Goal: Task Accomplishment & Management: Manage account settings

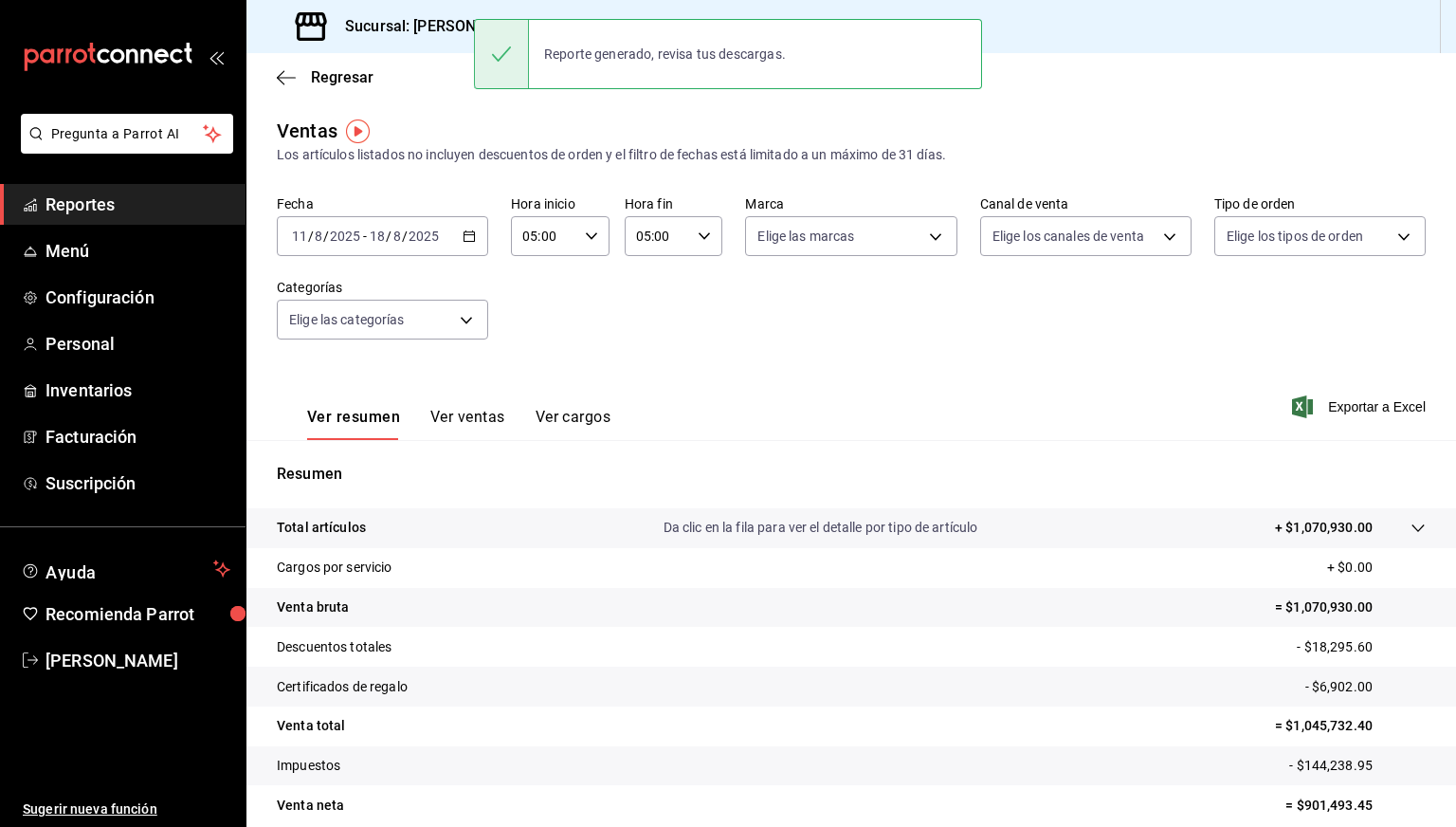
click at [425, 22] on h3 "Sucursal: [PERSON_NAME] ([PERSON_NAME])" at bounding box center [495, 26] width 332 height 23
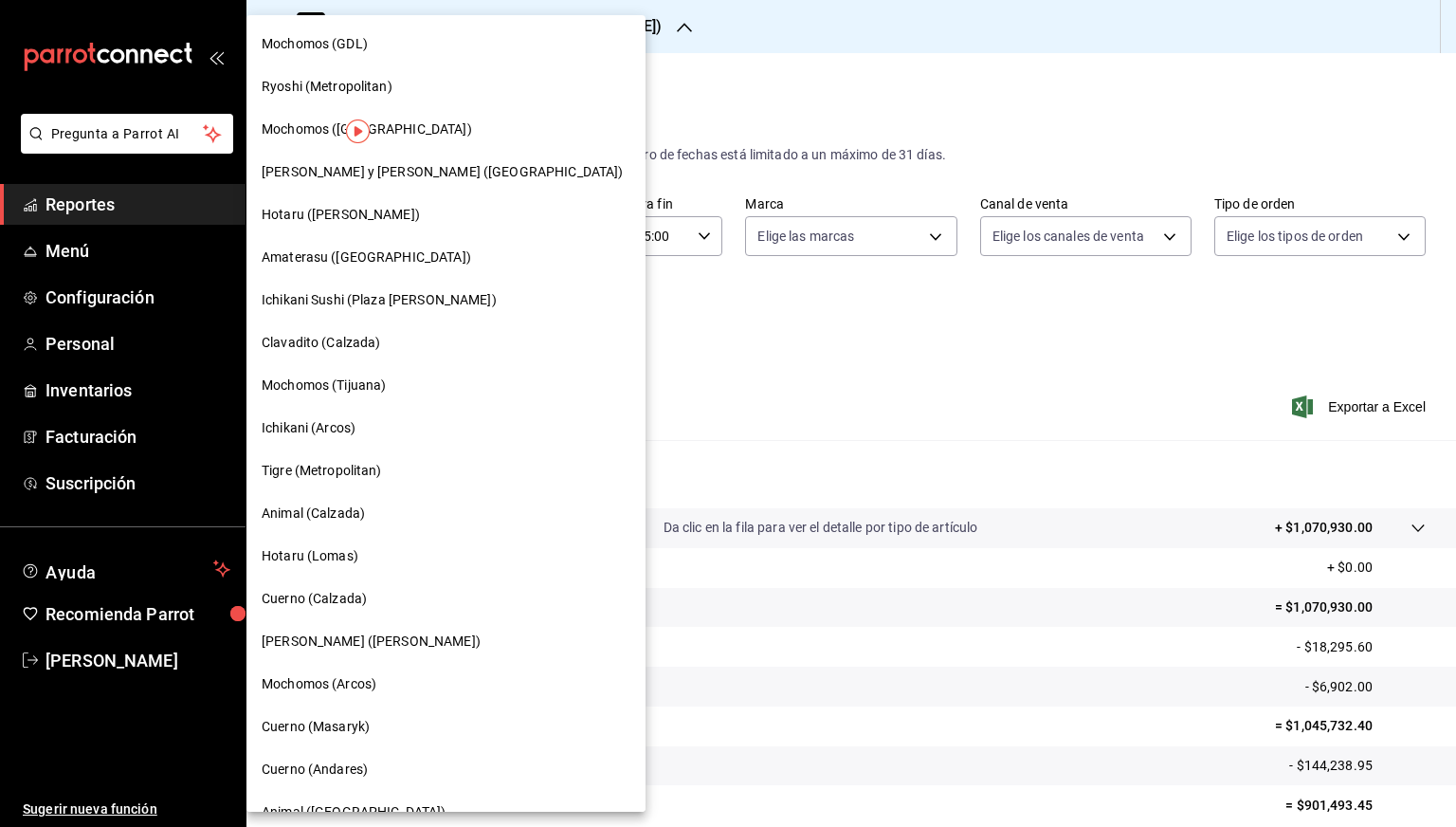
click at [338, 501] on div "Animal (Calzada)" at bounding box center [446, 513] width 399 height 43
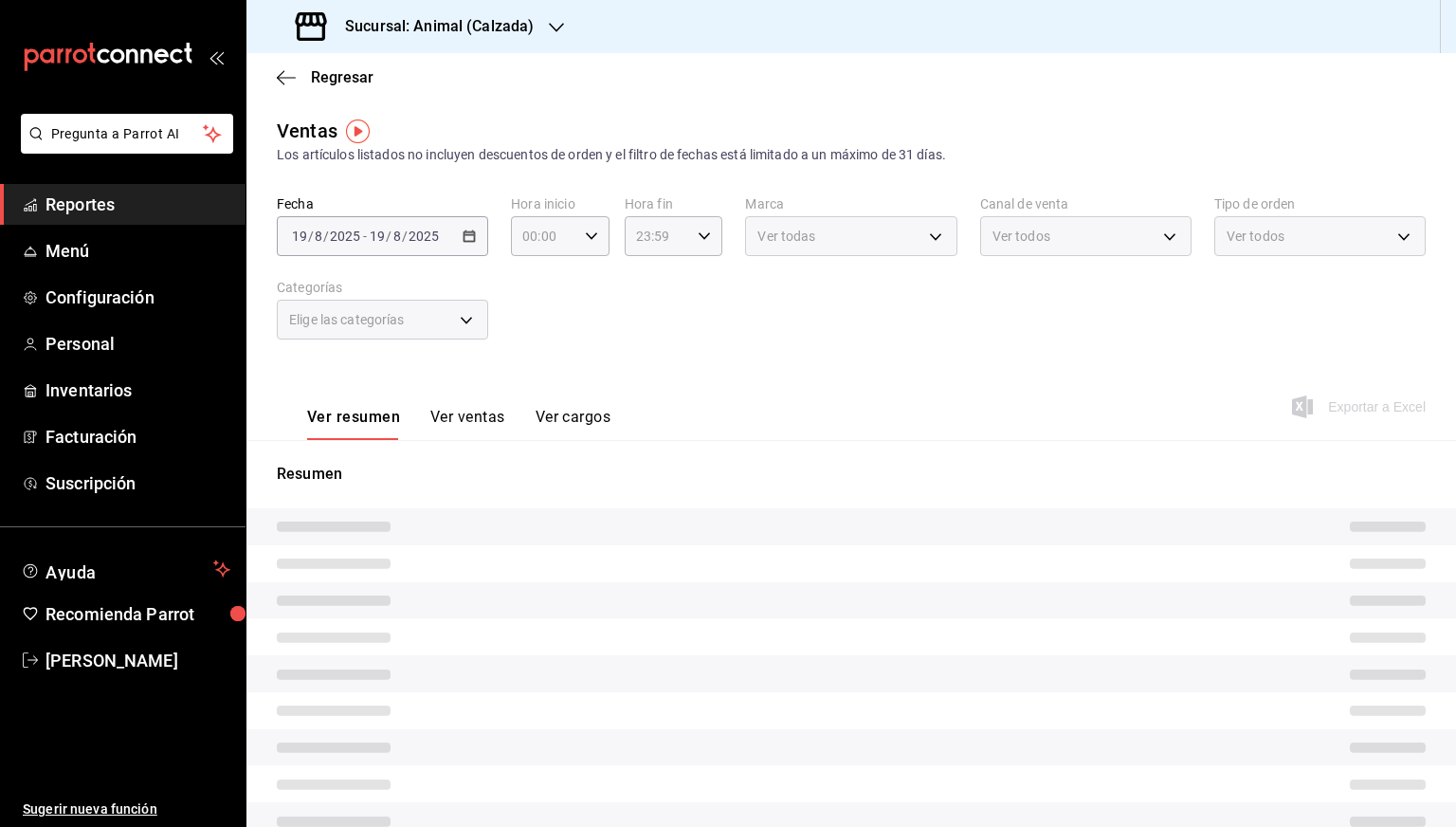
type input "05:00"
click at [450, 28] on h3 "Sucursal: Animal (Calzada)" at bounding box center [431, 26] width 204 height 23
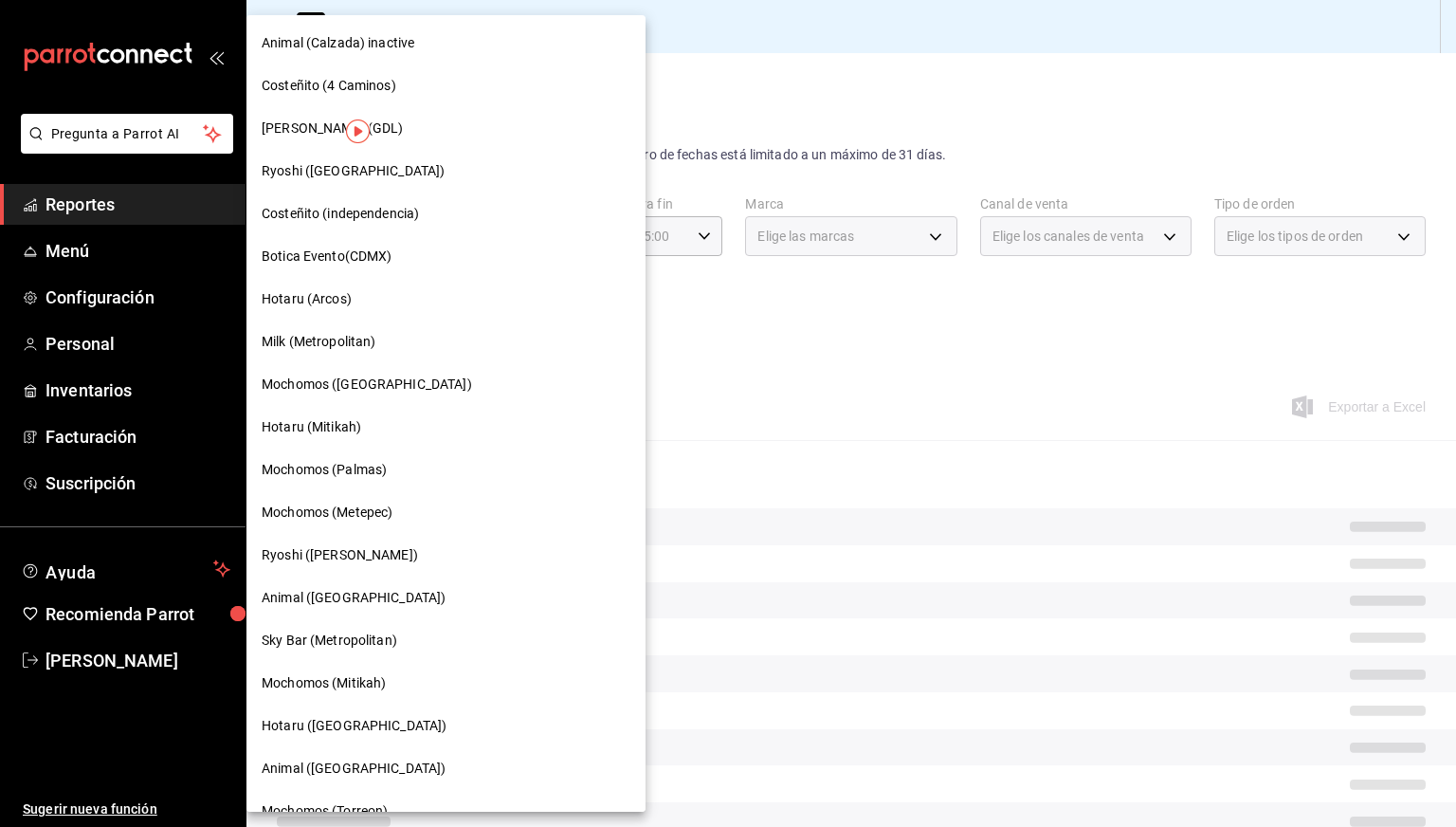
scroll to position [1053, 0]
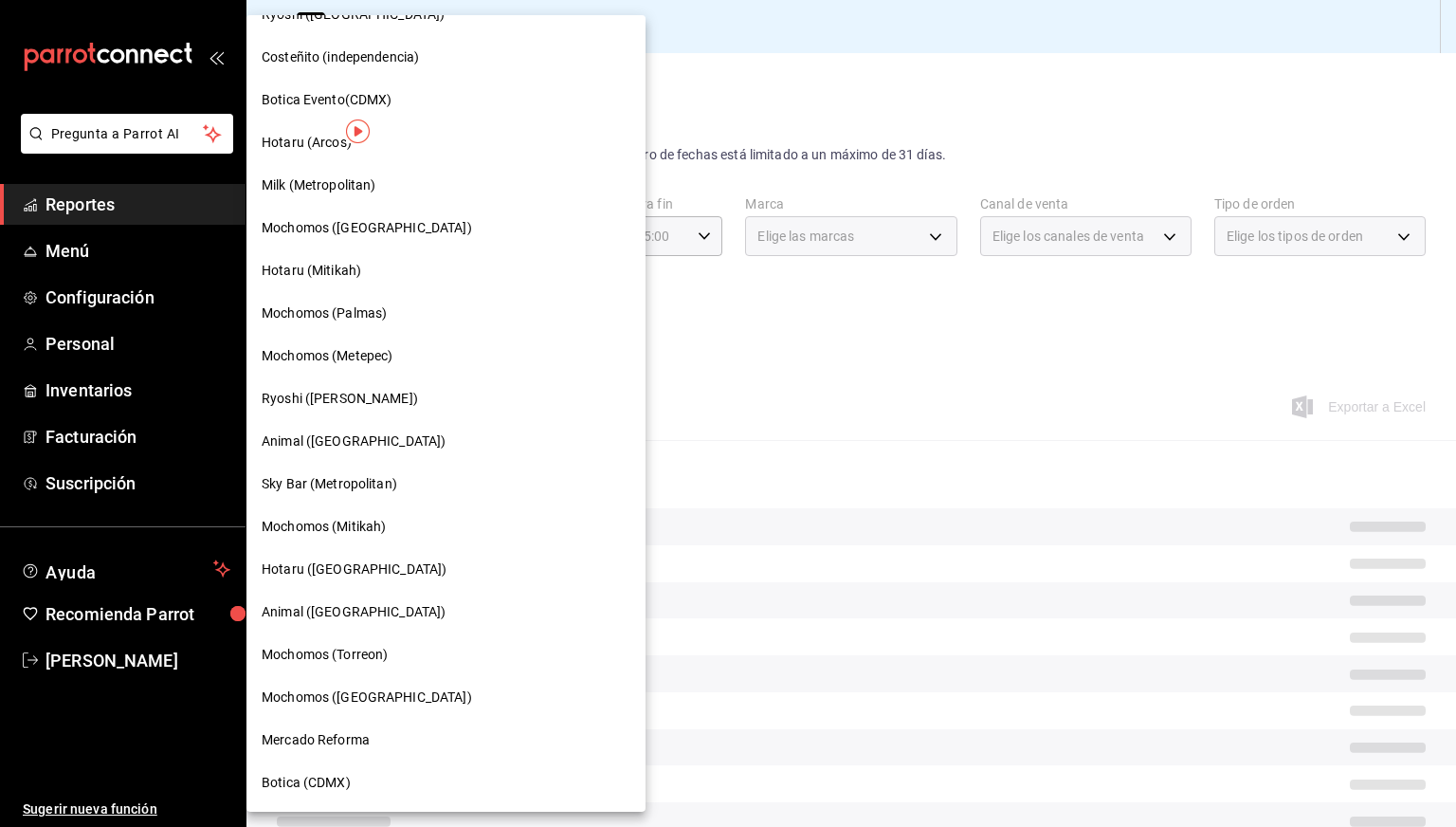
click at [327, 592] on div "Animal ([GEOGRAPHIC_DATA])" at bounding box center [446, 611] width 399 height 43
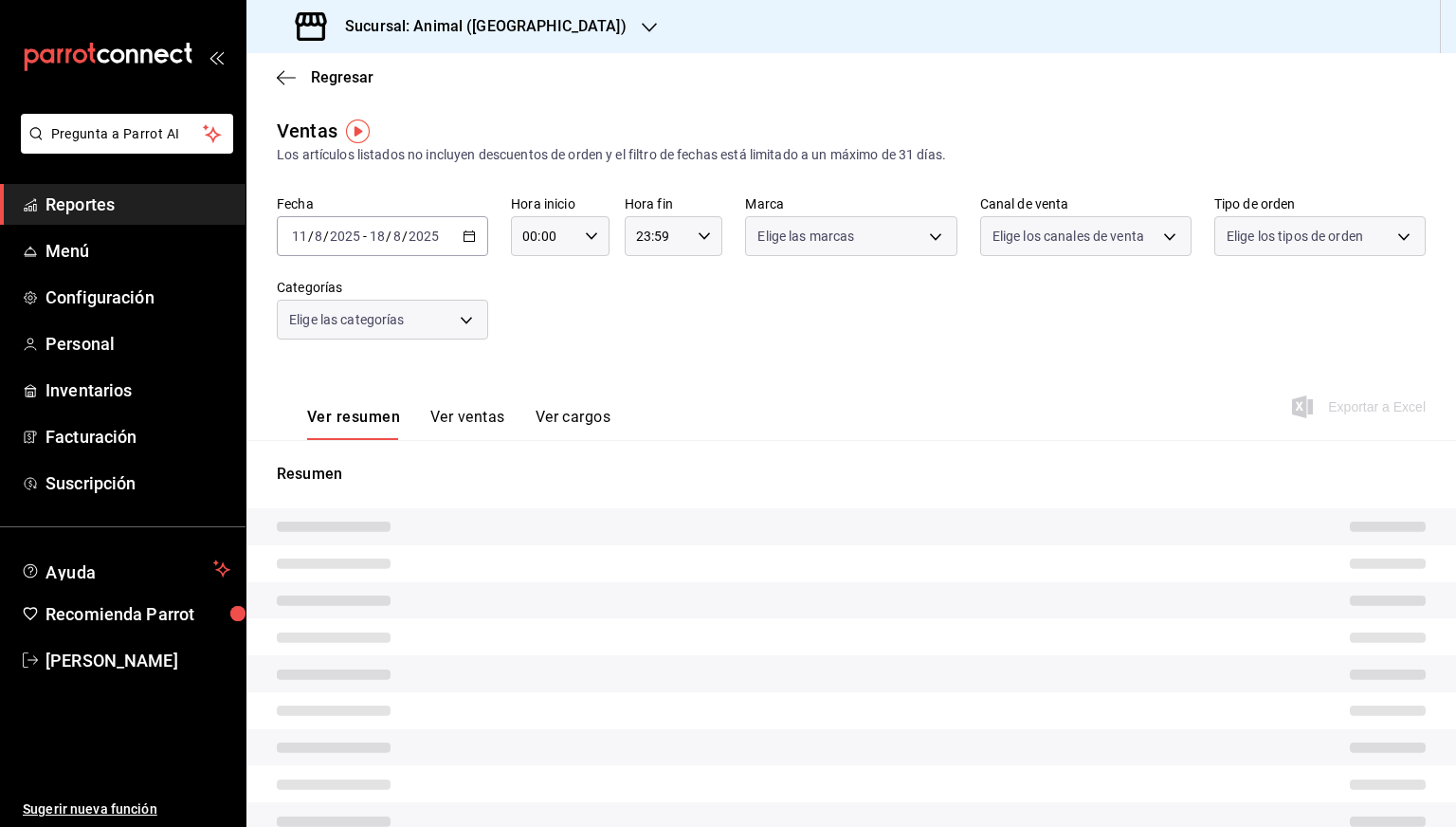
type input "05:00"
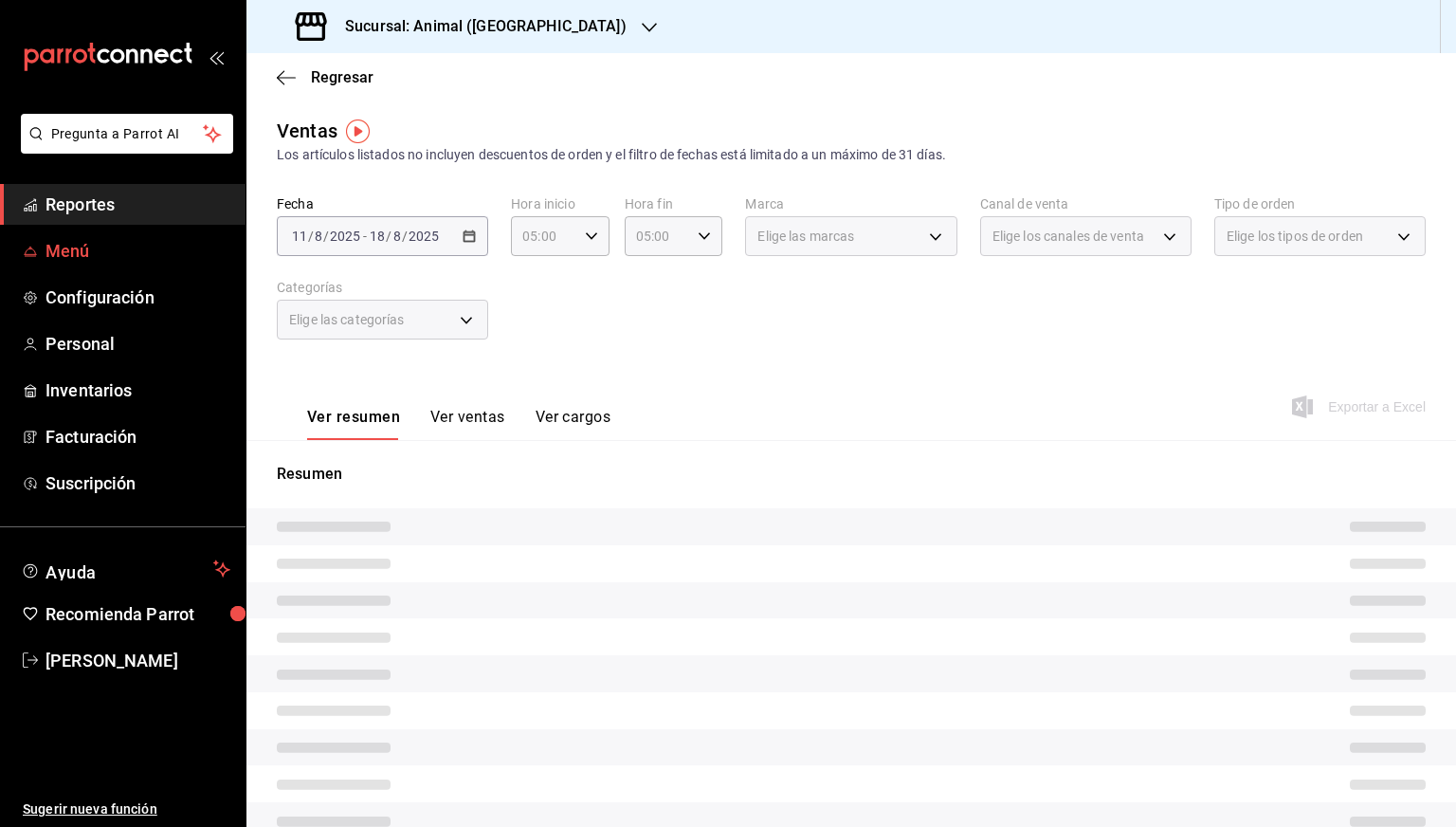
click at [89, 255] on span "Menú" at bounding box center [138, 251] width 185 height 26
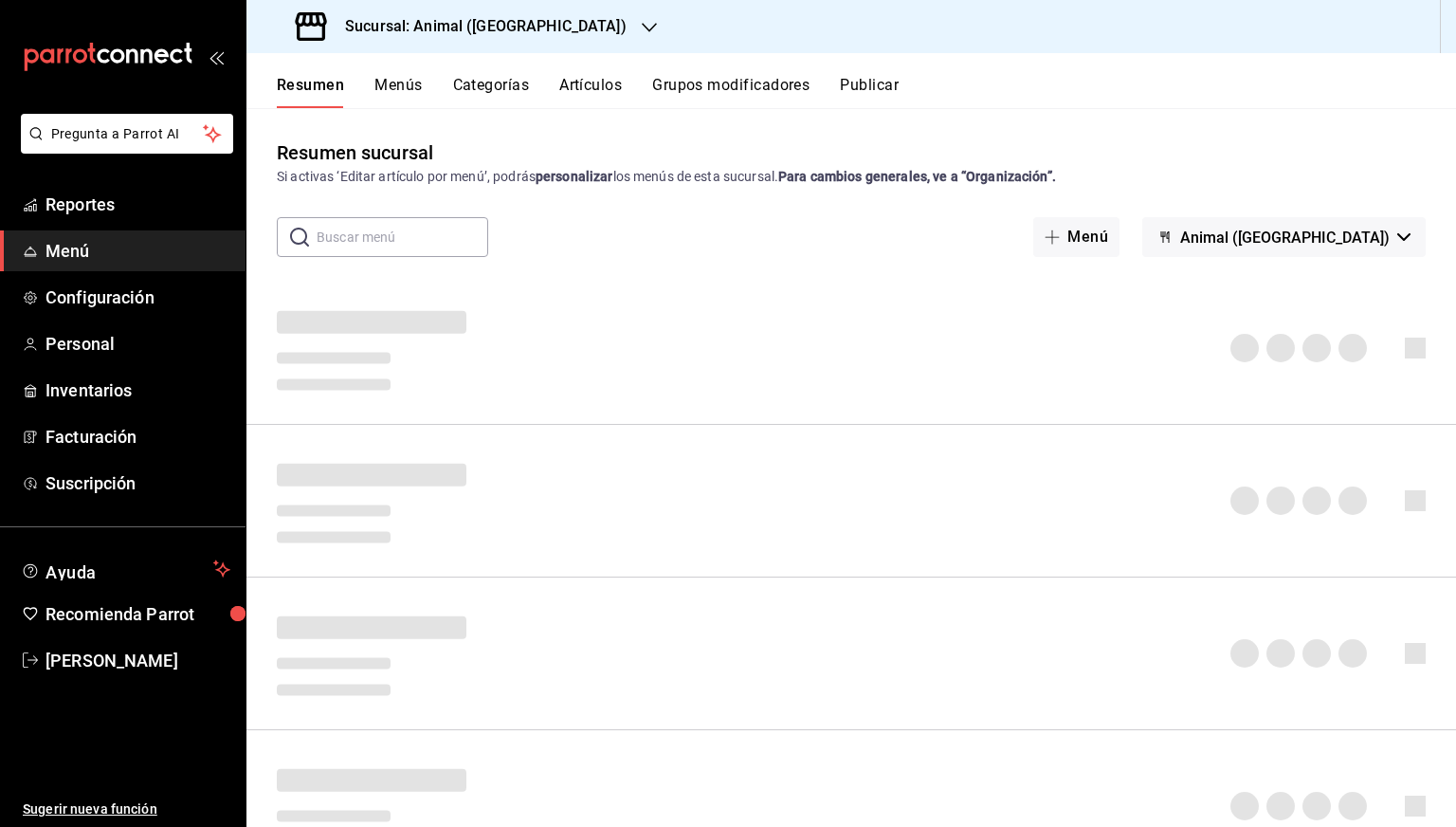
click at [607, 96] on button "Artículos" at bounding box center [590, 92] width 63 height 32
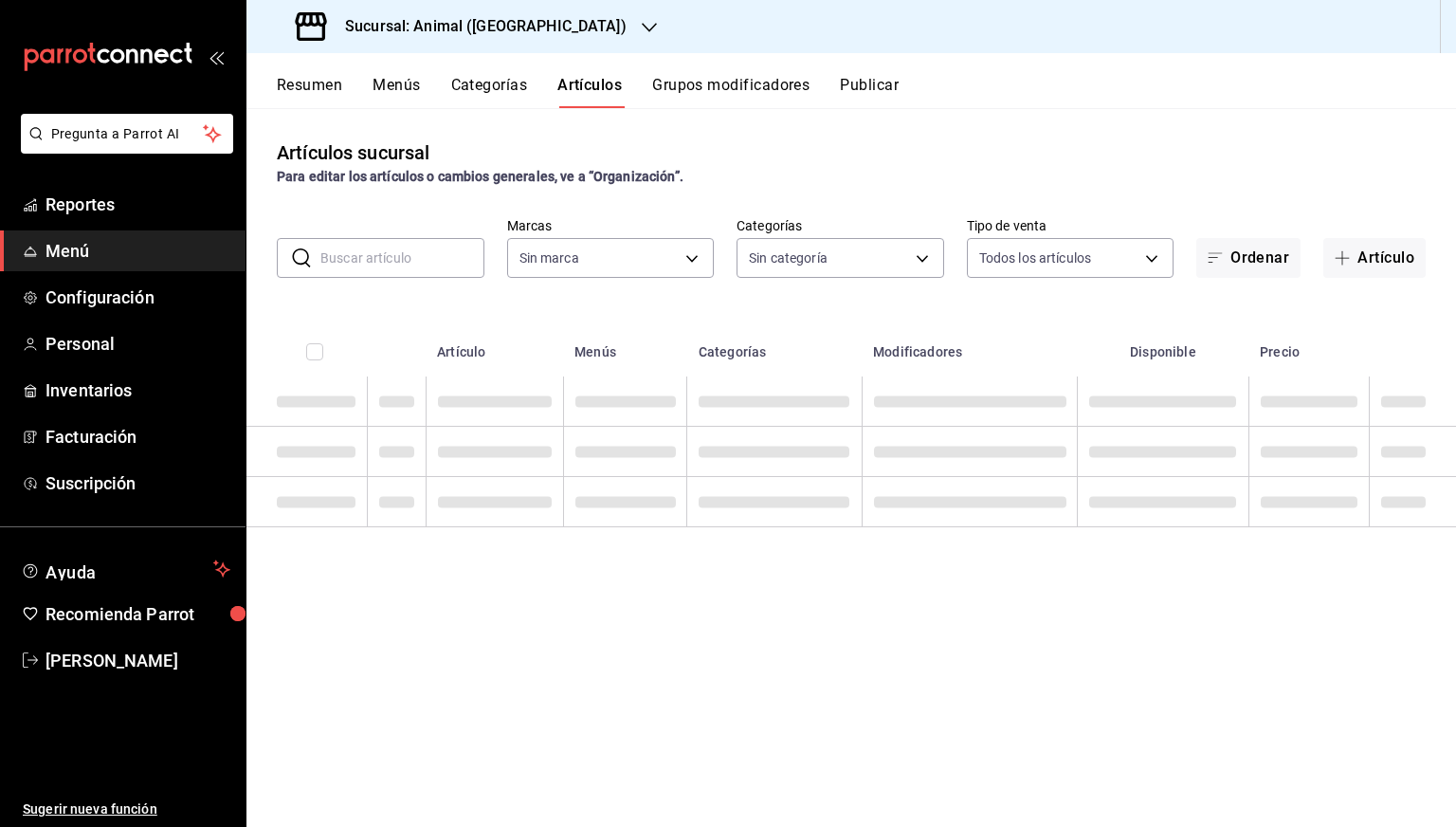
click at [363, 257] on input "text" at bounding box center [402, 258] width 164 height 38
type input "96838179-8fbb-4073-aae3-1789726318c8"
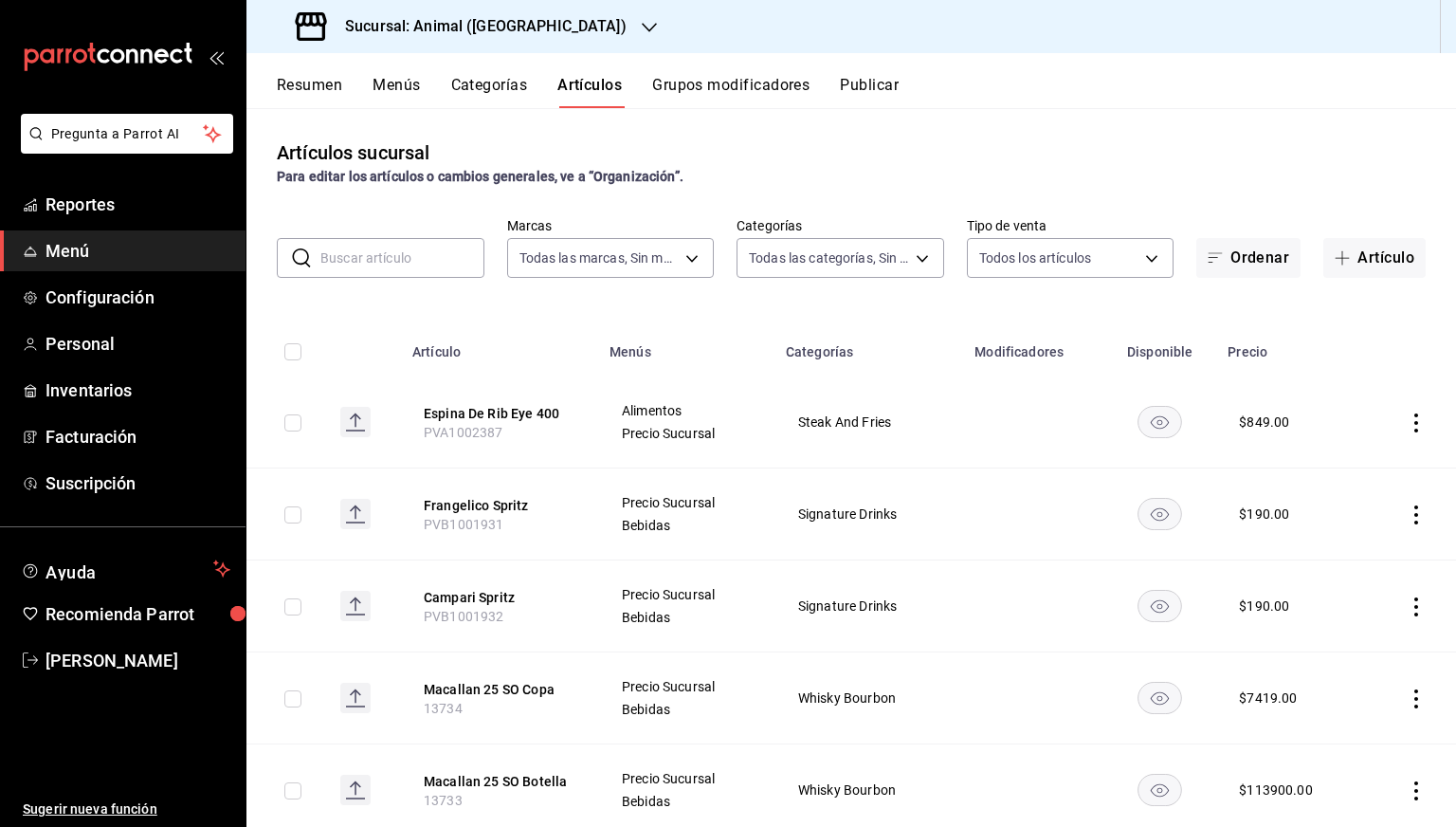
type input "696422f3-042f-4992-a796-20cec1d2addd,ab2f2cdd-2d2d-455a-bd59-969ed93fbee5,5744a…"
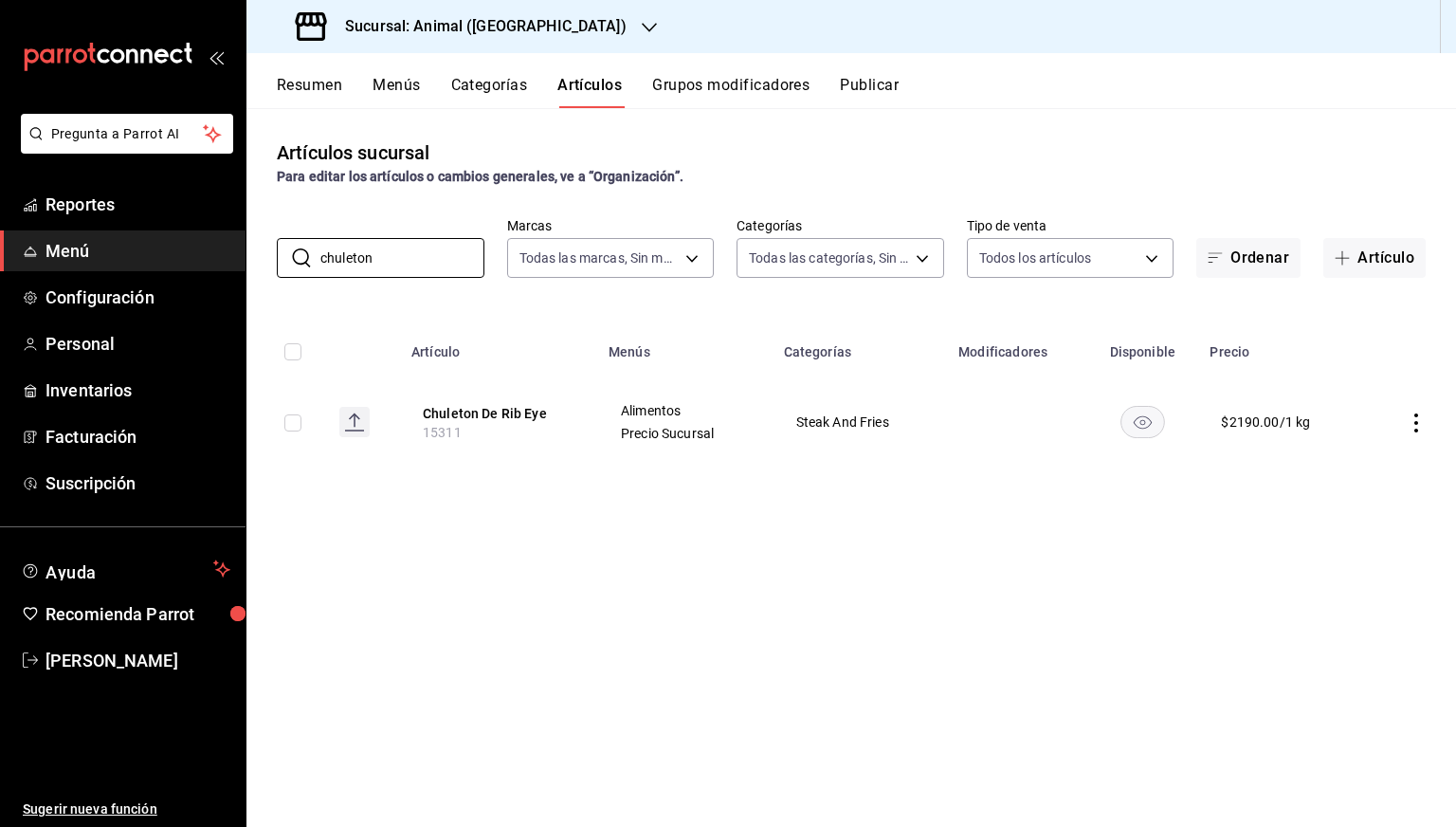
type input "chuleton"
click at [1308, 175] on div "Para editar los artículos o cambios generales, ve a “Organización”." at bounding box center [851, 177] width 1148 height 20
click at [509, 39] on div "Sucursal: Animal ([GEOGRAPHIC_DATA])" at bounding box center [462, 26] width 402 height 53
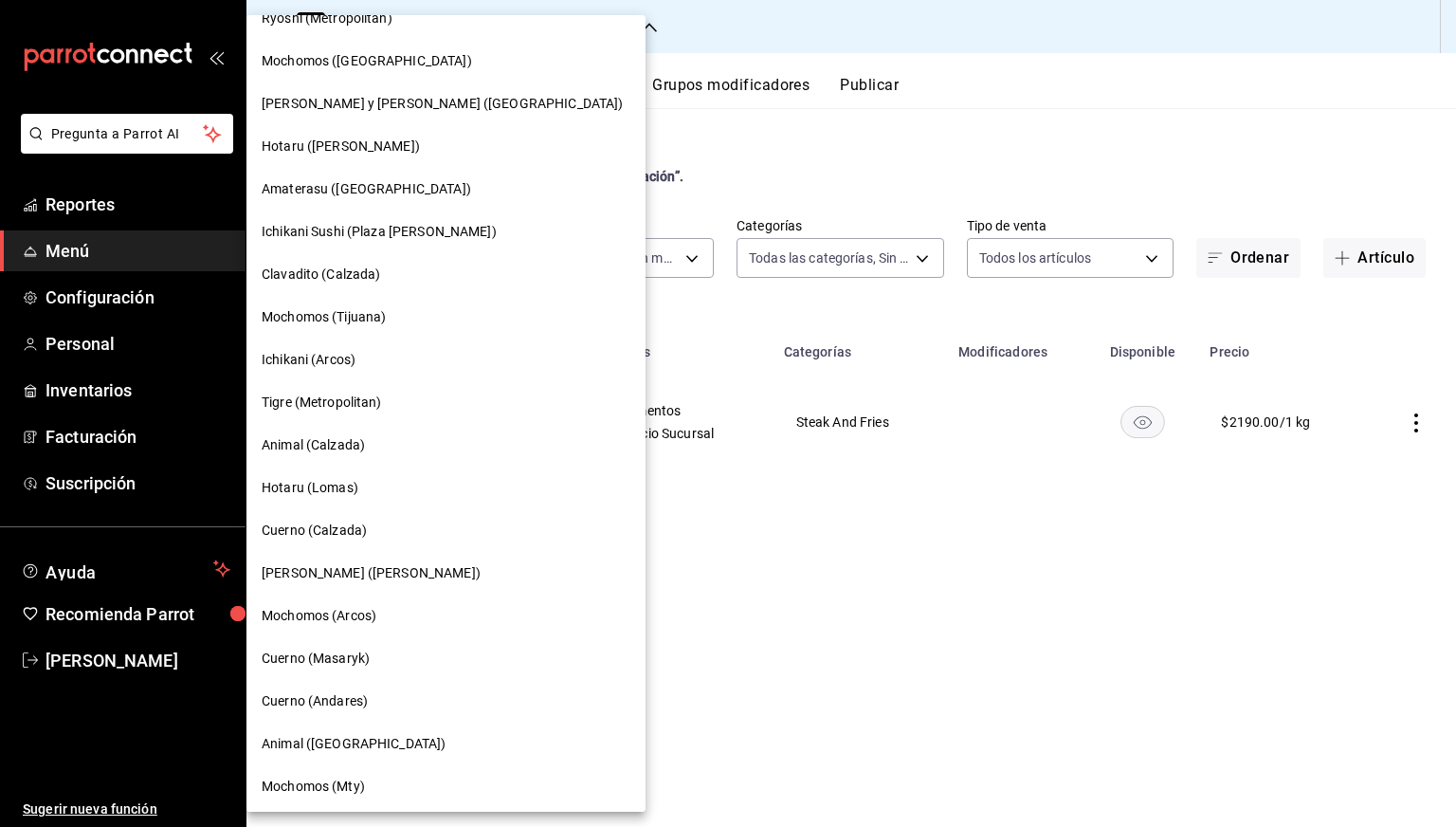
scroll to position [84, 0]
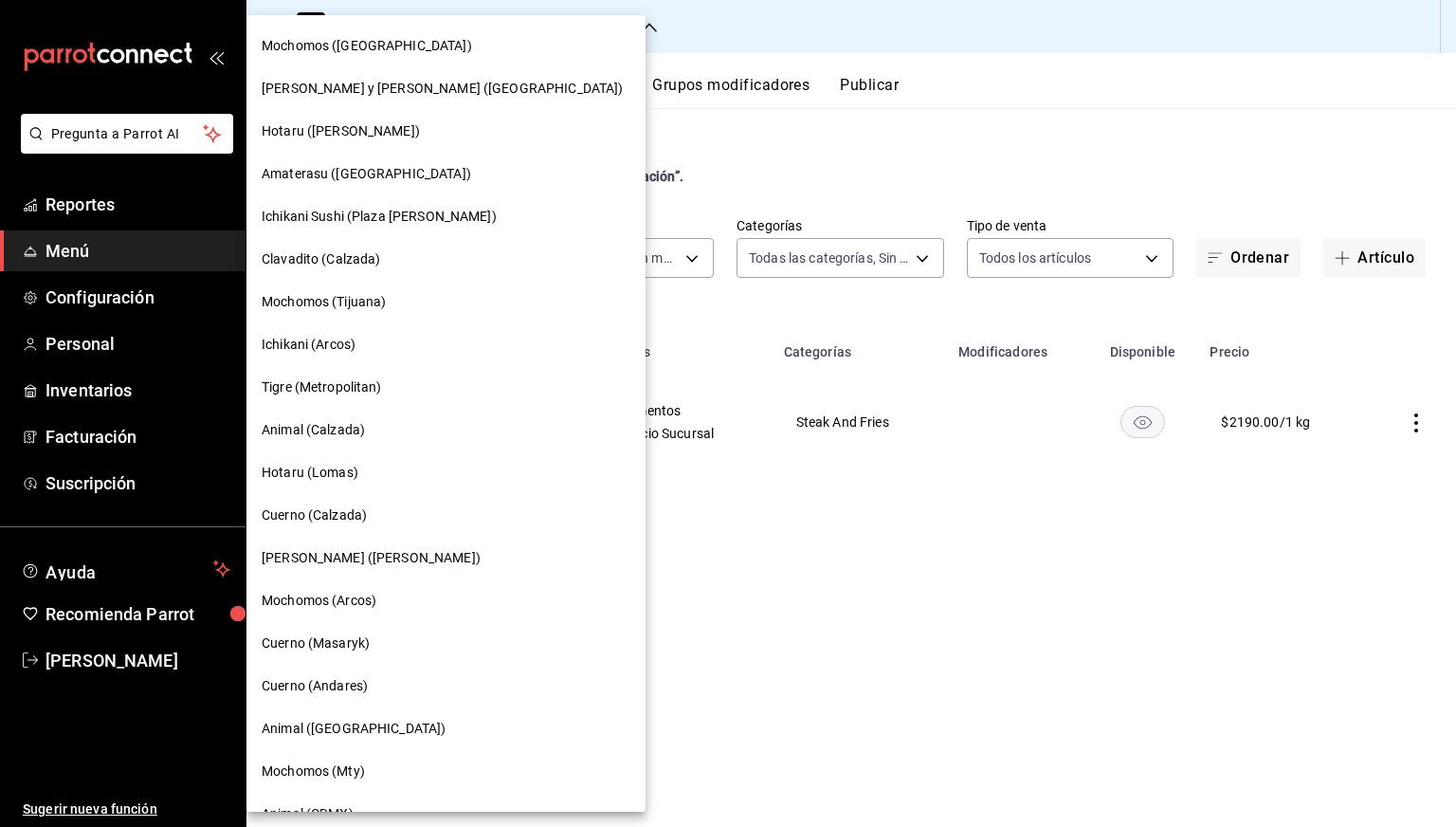
click at [319, 516] on span "Cuerno (Calzada)" at bounding box center [314, 515] width 105 height 20
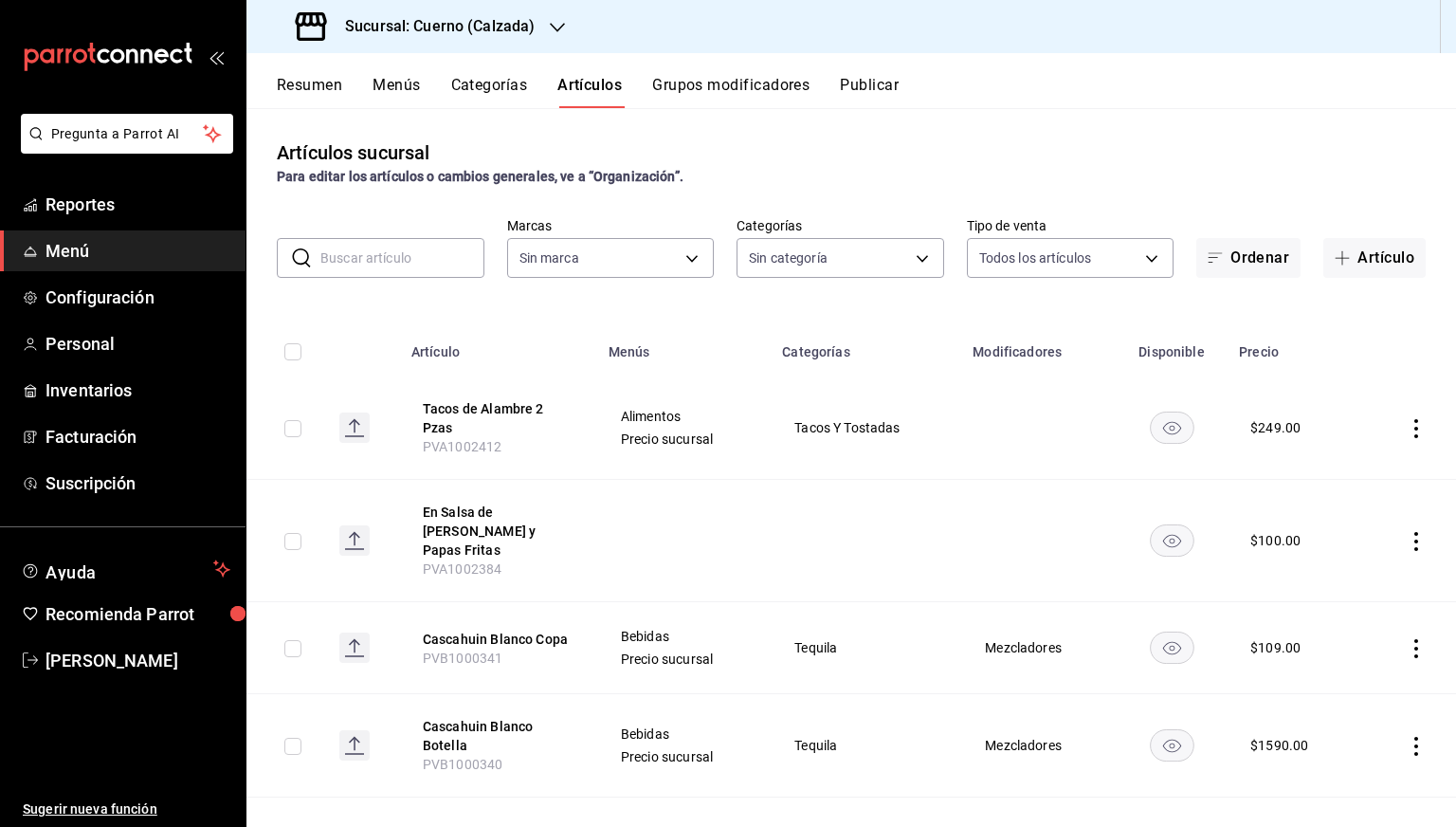
type input "b7ae777b-2dfc-42e0-9650-6cefdf37a424,c000f1c0-fb9f-4016-8e6a-f0d1e83e893d"
type input "560d4c35-d9fc-4089-91ff-402d238ea400,302845cf-2d1c-4fb1-9d9e-8d4a14396fbe,26243…"
click at [1359, 244] on button "Artículo" at bounding box center [1374, 258] width 102 height 40
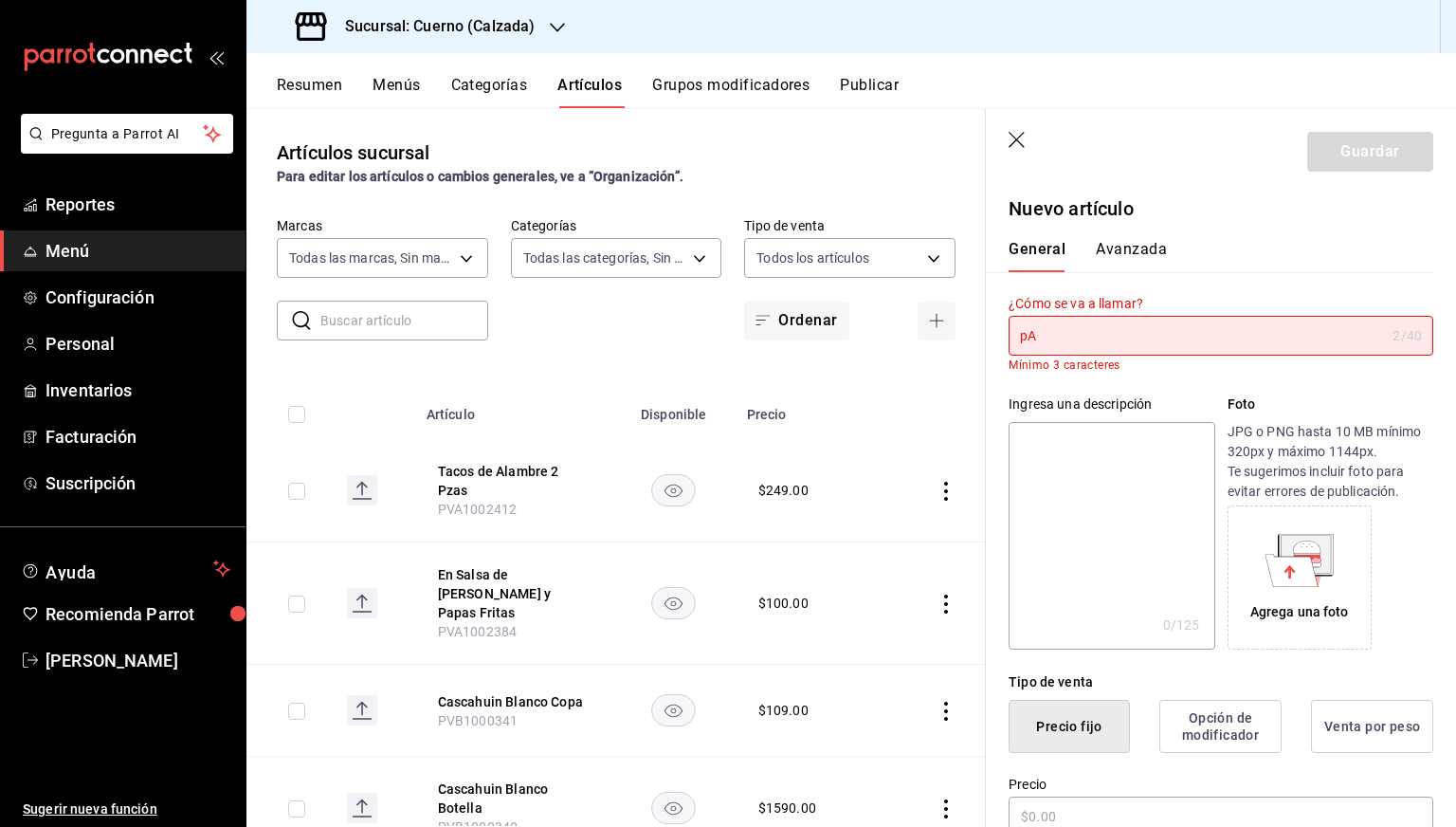
type input "p"
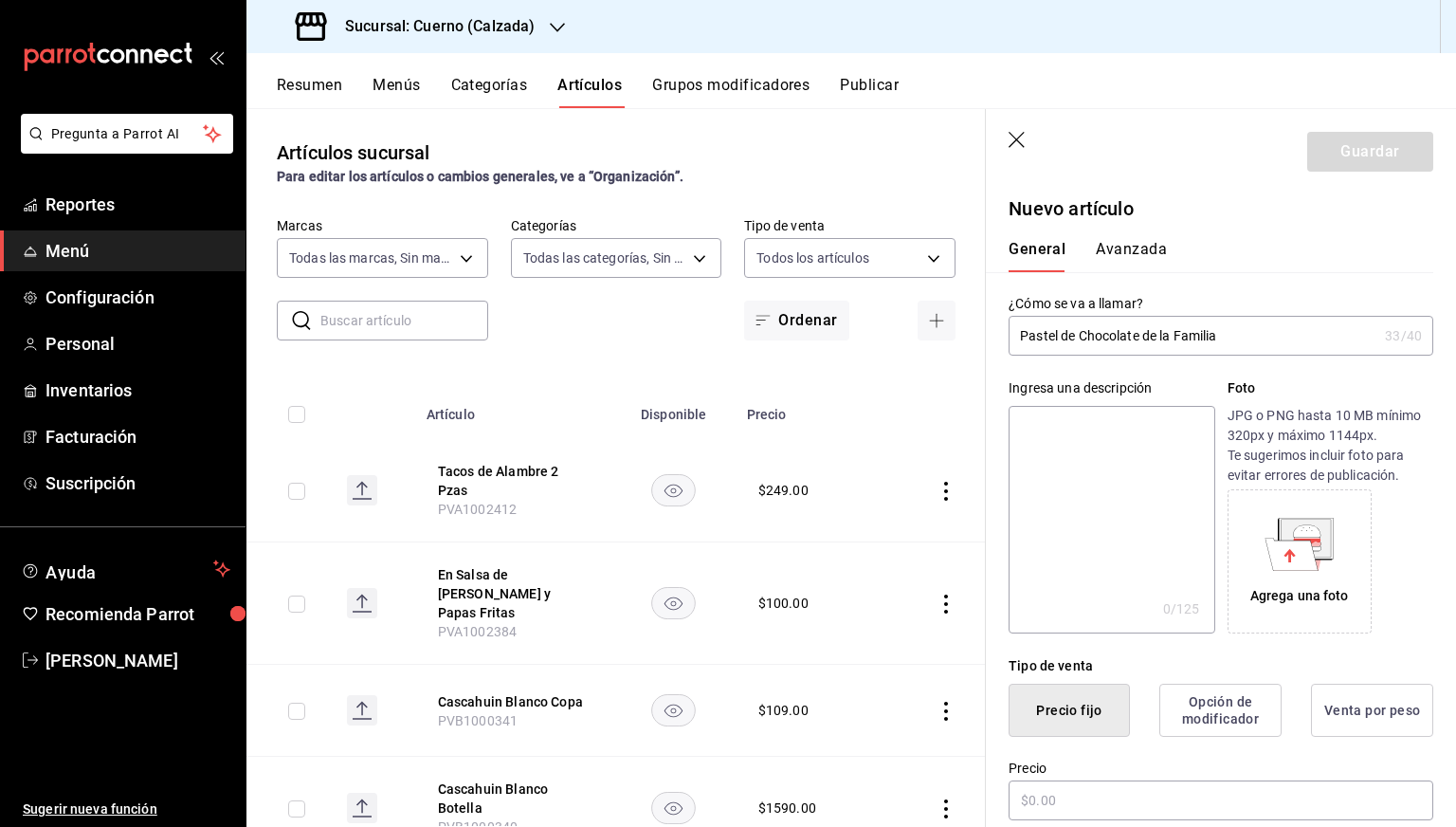
scroll to position [155, 0]
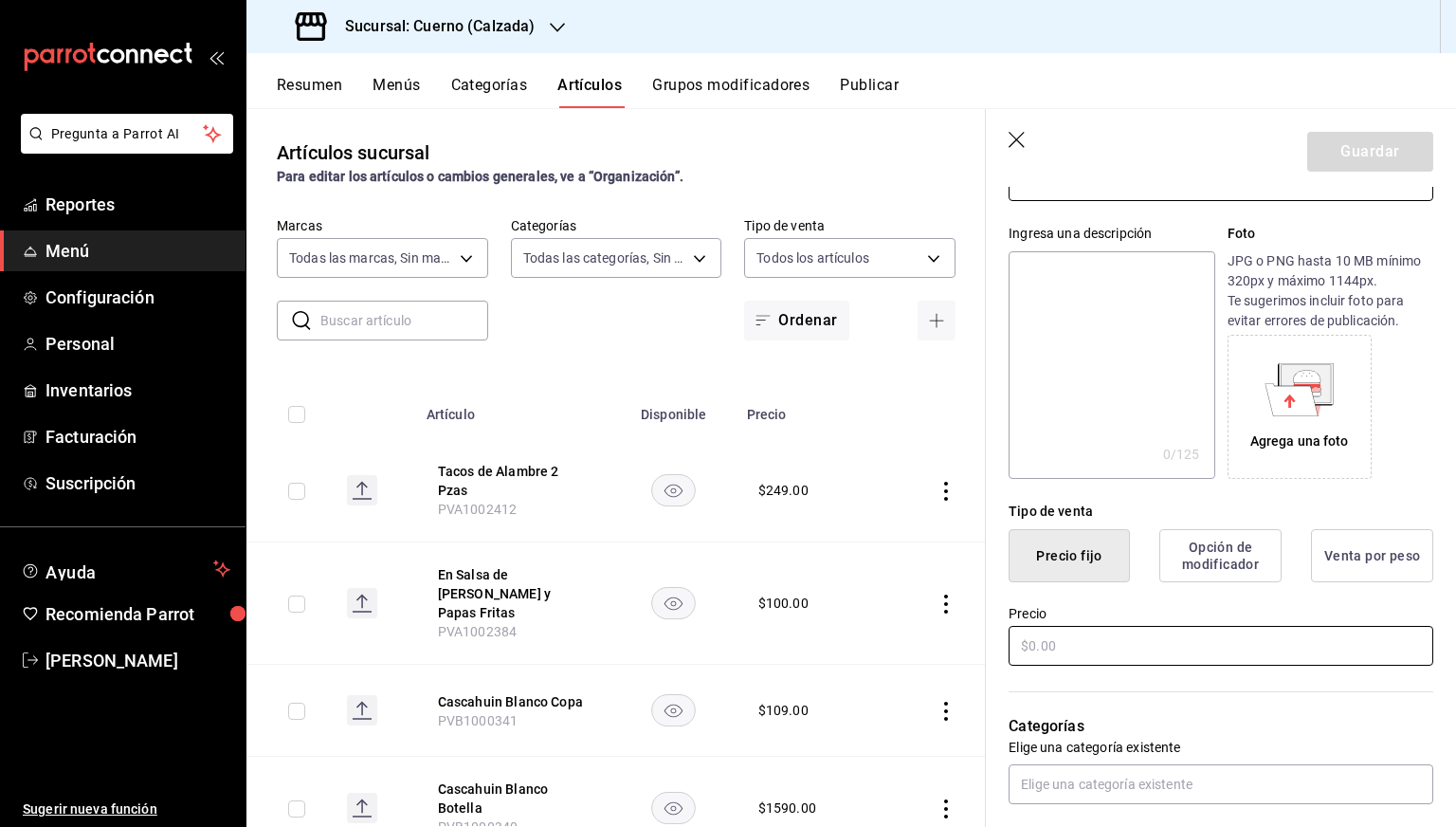
type input "Pastel de Chocolate de la Familia"
click at [1058, 641] on input "text" at bounding box center [1220, 645] width 424 height 40
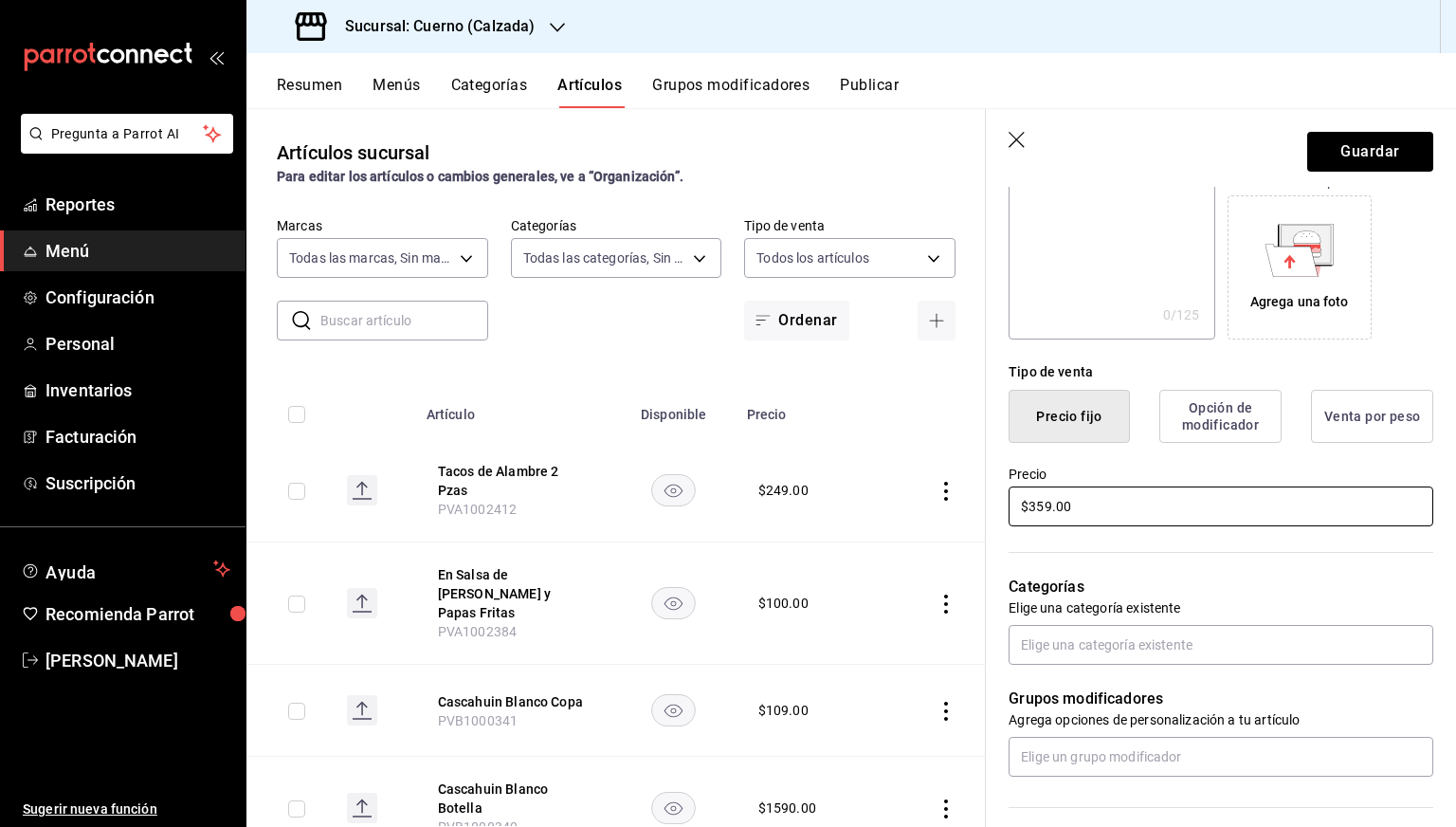
scroll to position [296, 0]
type input "$359.00"
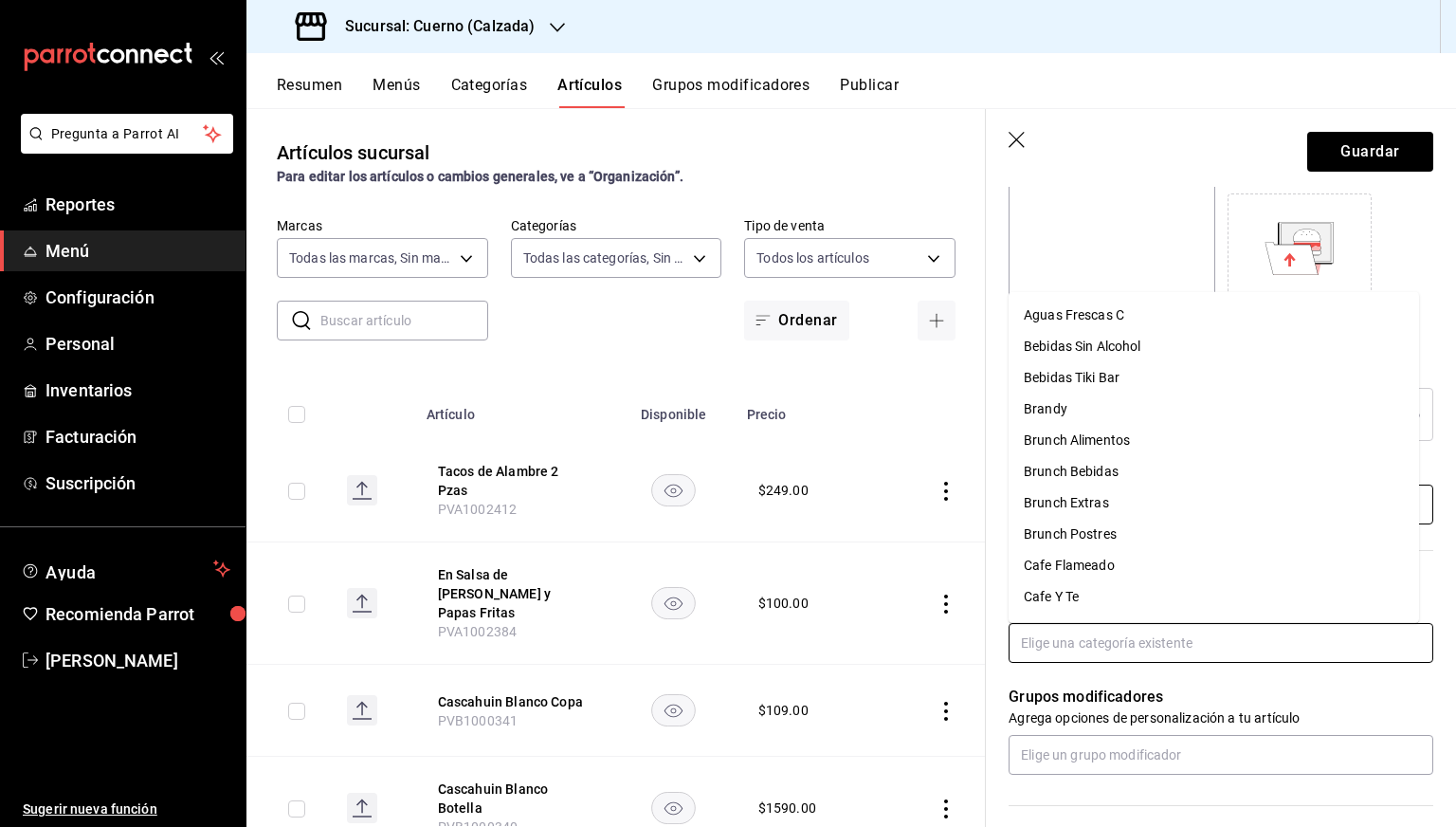
click at [1058, 641] on input "text" at bounding box center [1220, 642] width 424 height 40
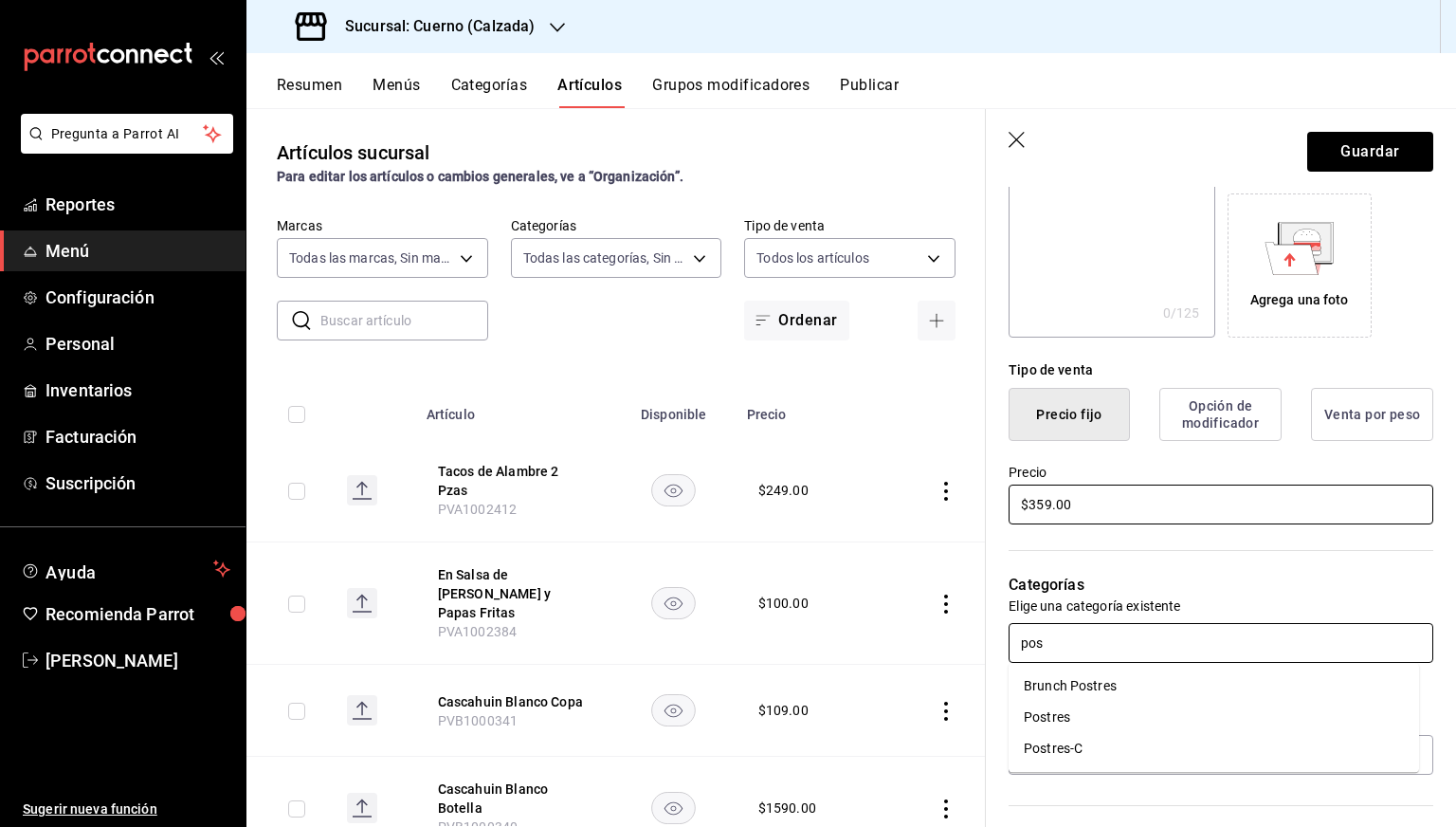
type input "post"
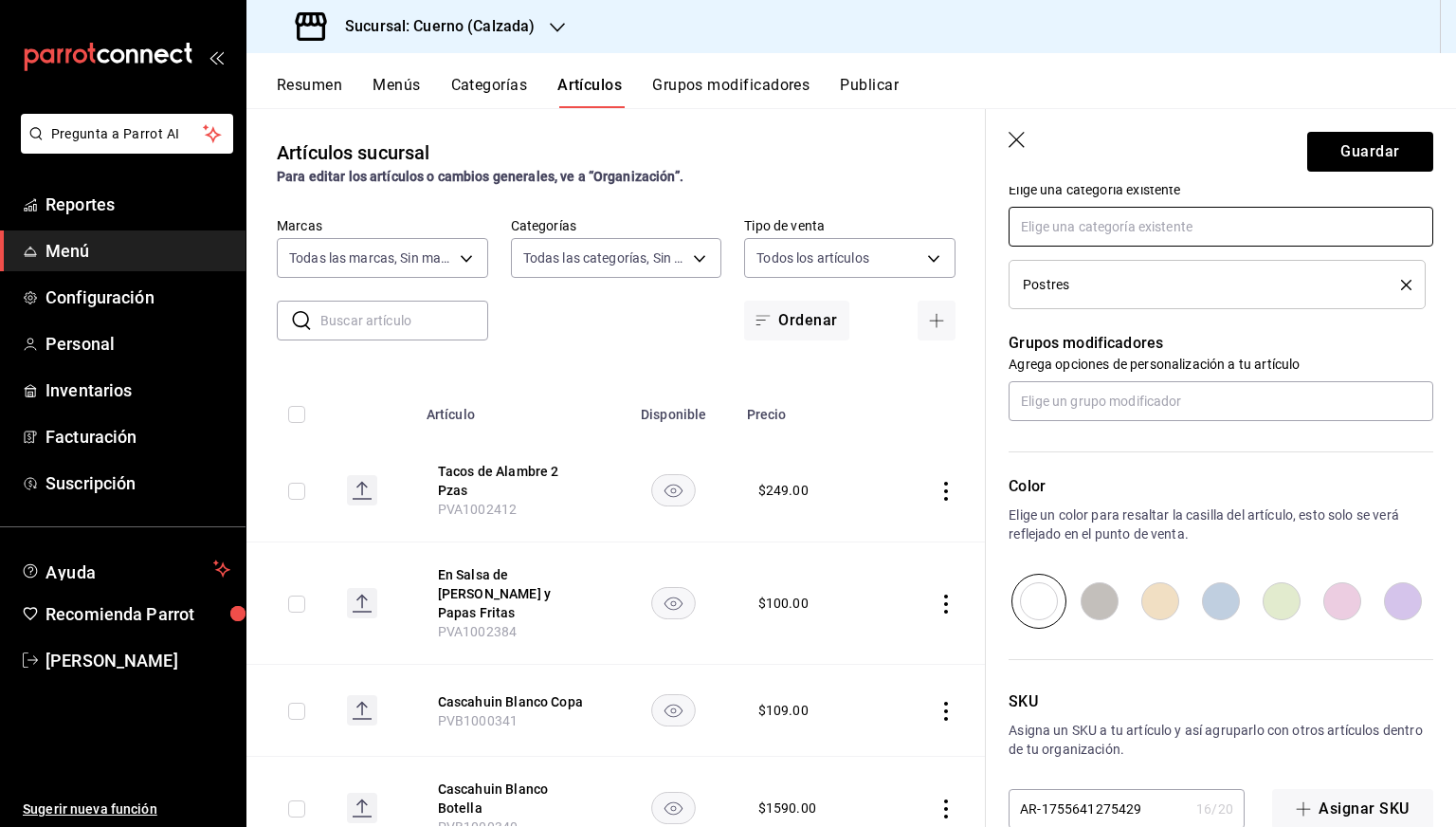
scroll to position [751, 0]
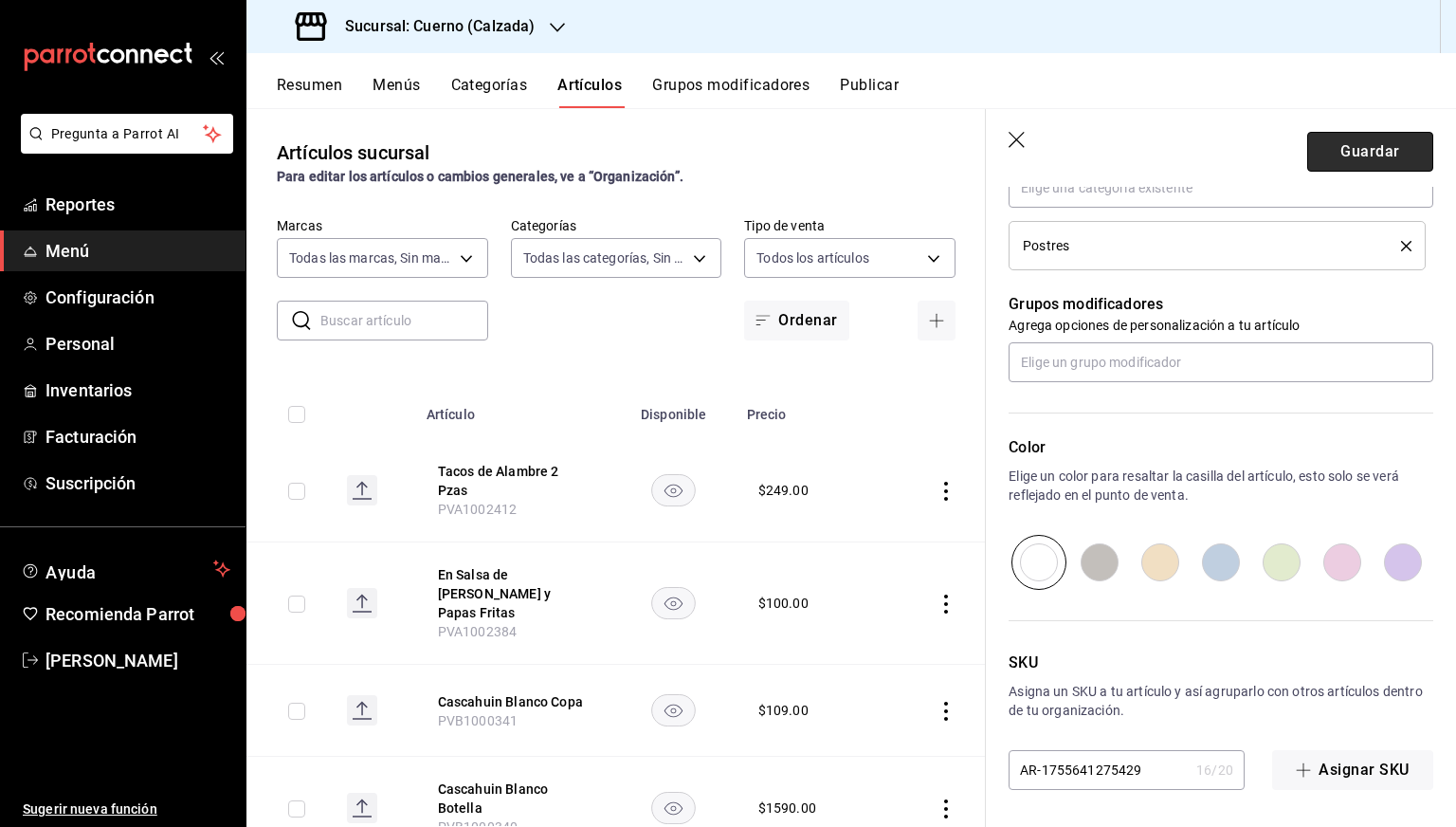
click at [1354, 158] on button "Guardar" at bounding box center [1370, 152] width 126 height 40
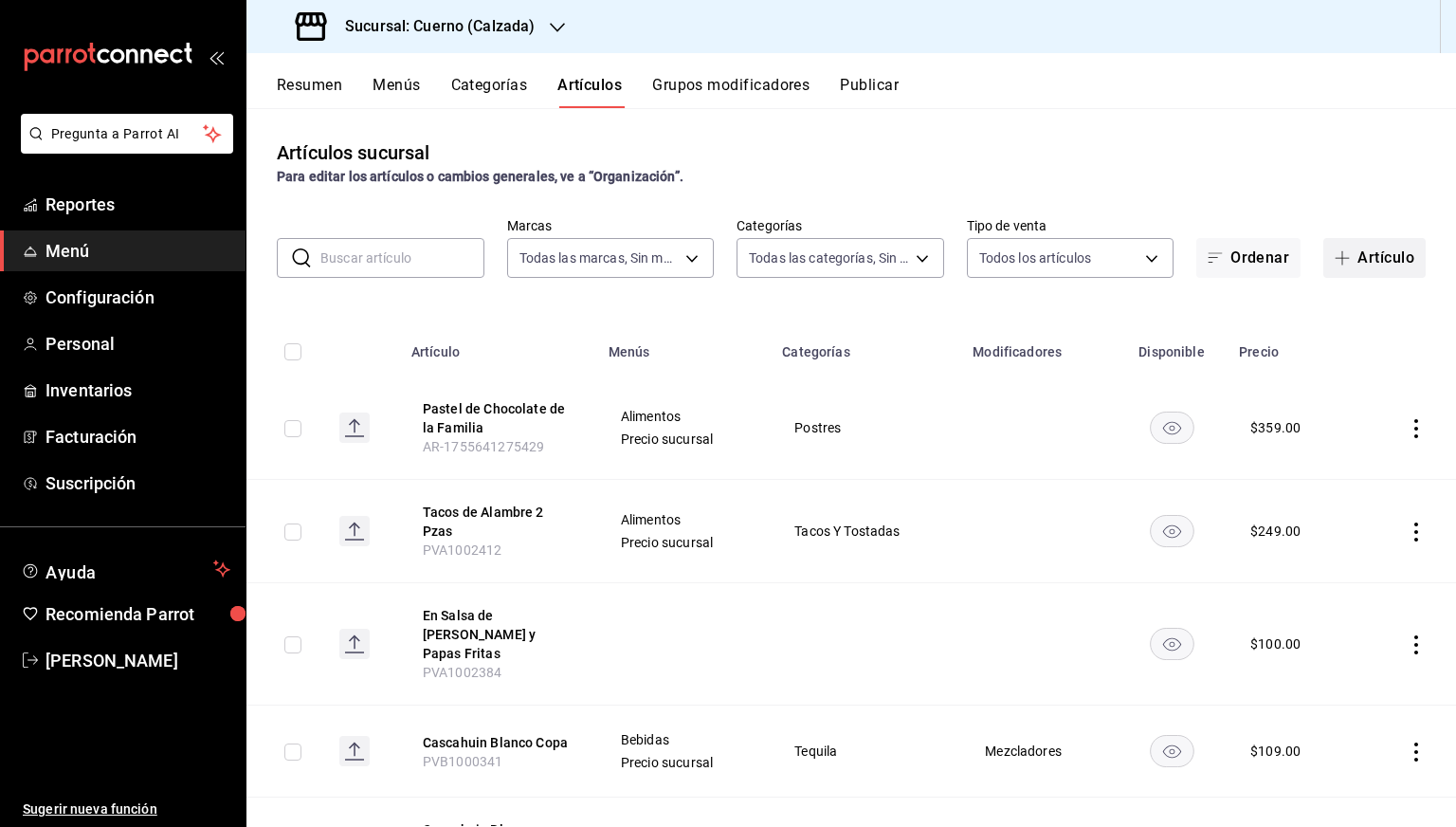
click at [1323, 271] on button "Artículo" at bounding box center [1374, 258] width 102 height 40
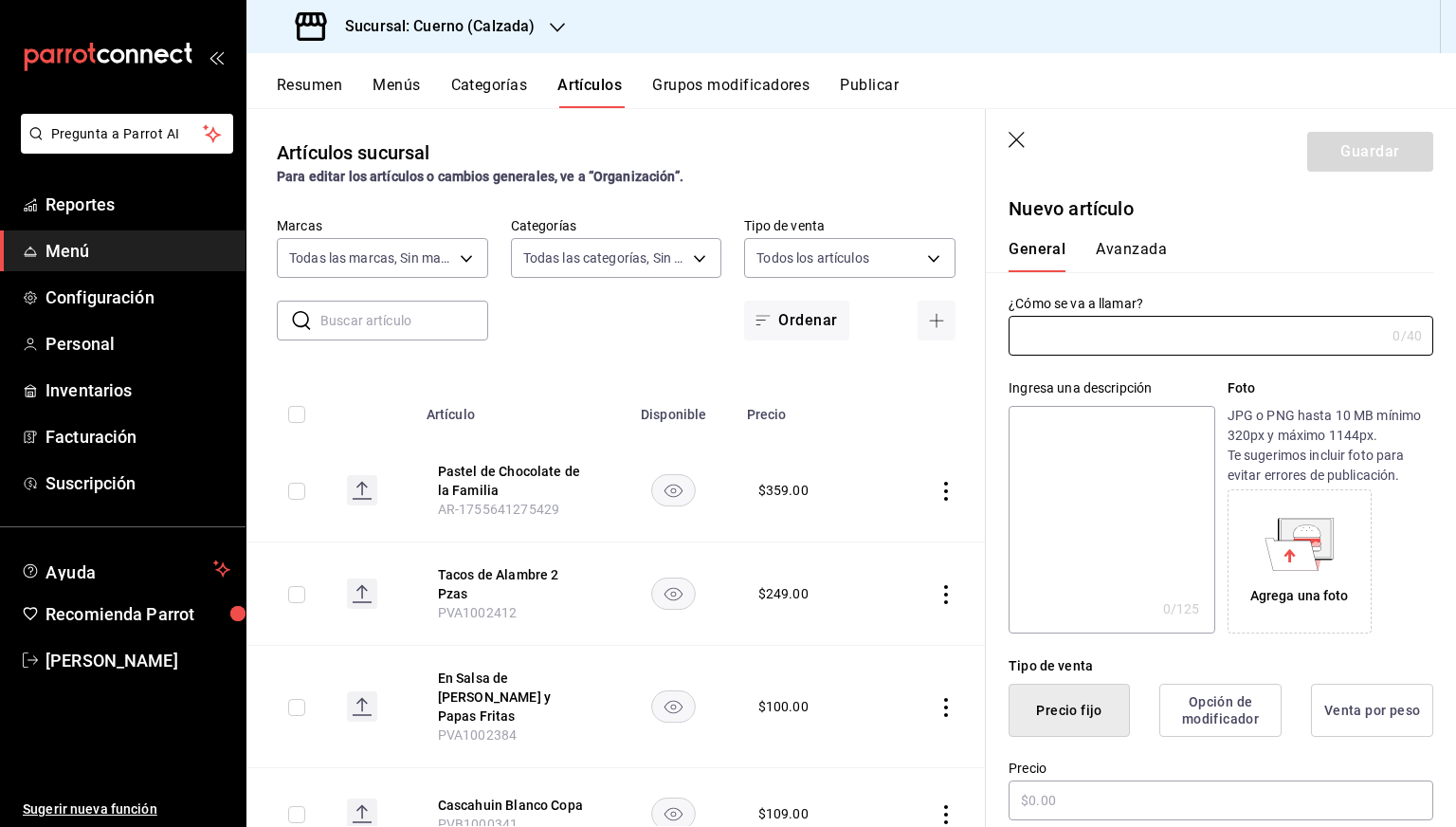
type input "AR-1755641311762"
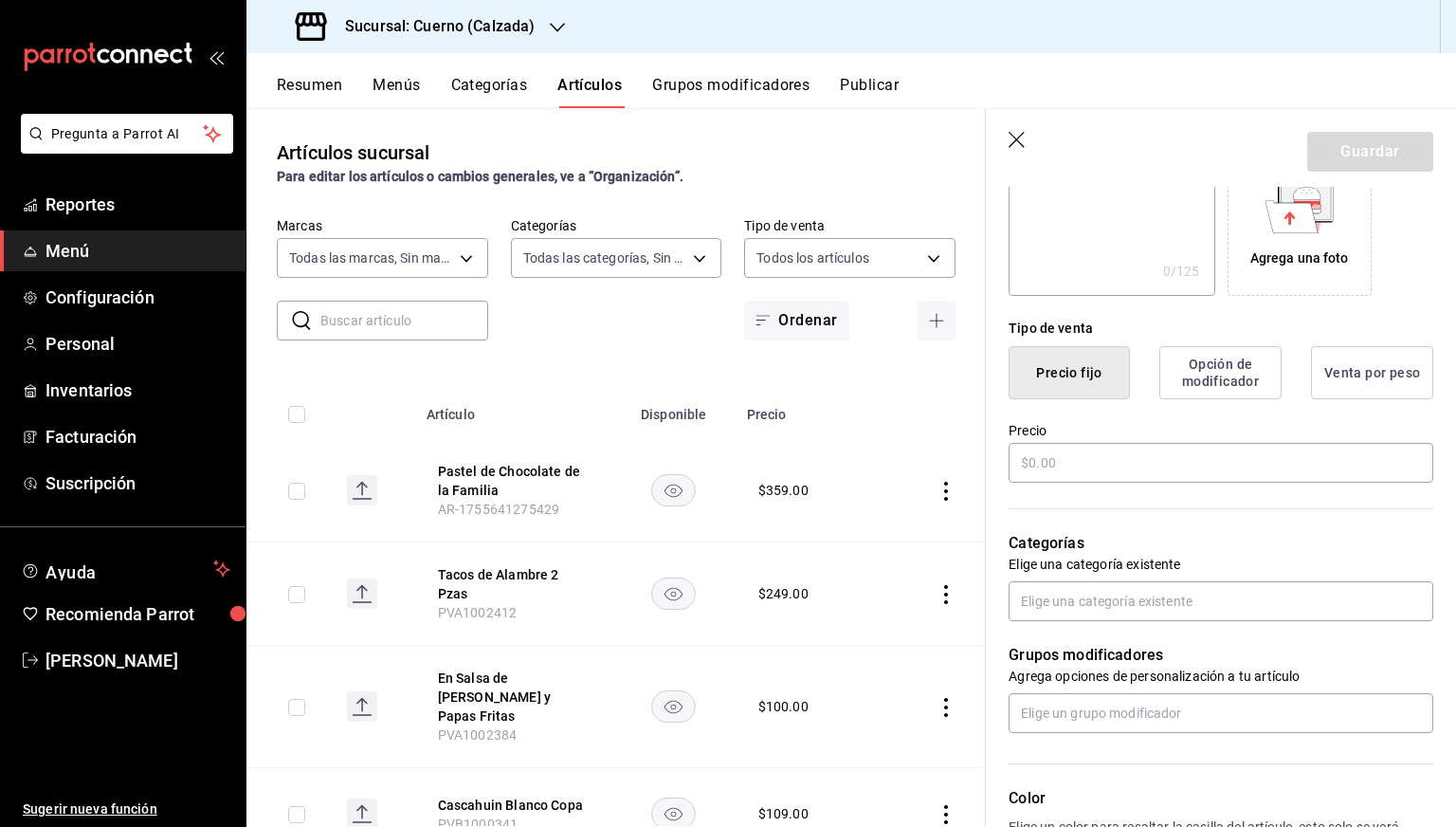
scroll to position [341, 0]
type input "Cuajitos"
click at [1063, 473] on input "text" at bounding box center [1220, 459] width 424 height 40
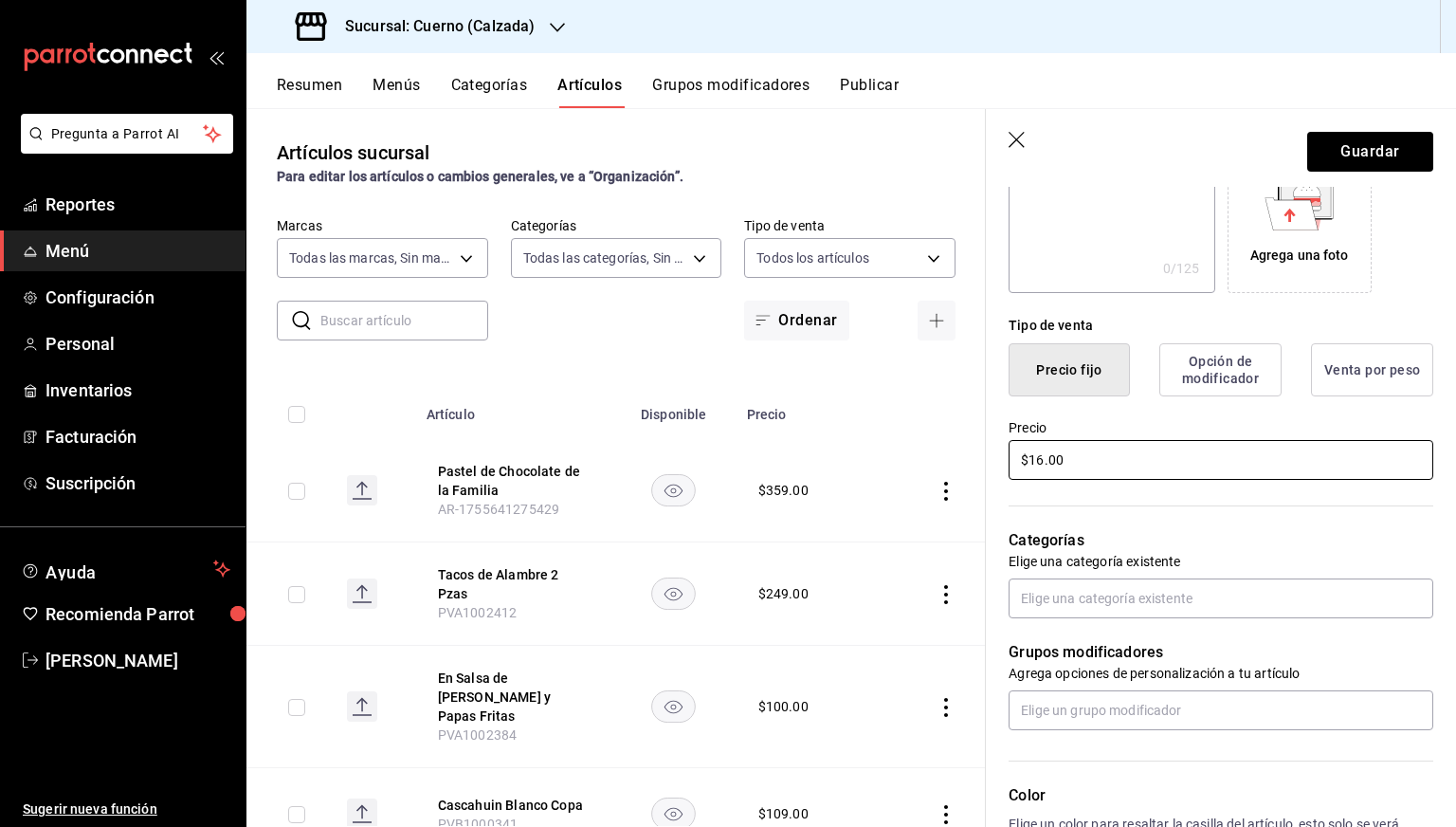
scroll to position [477, 0]
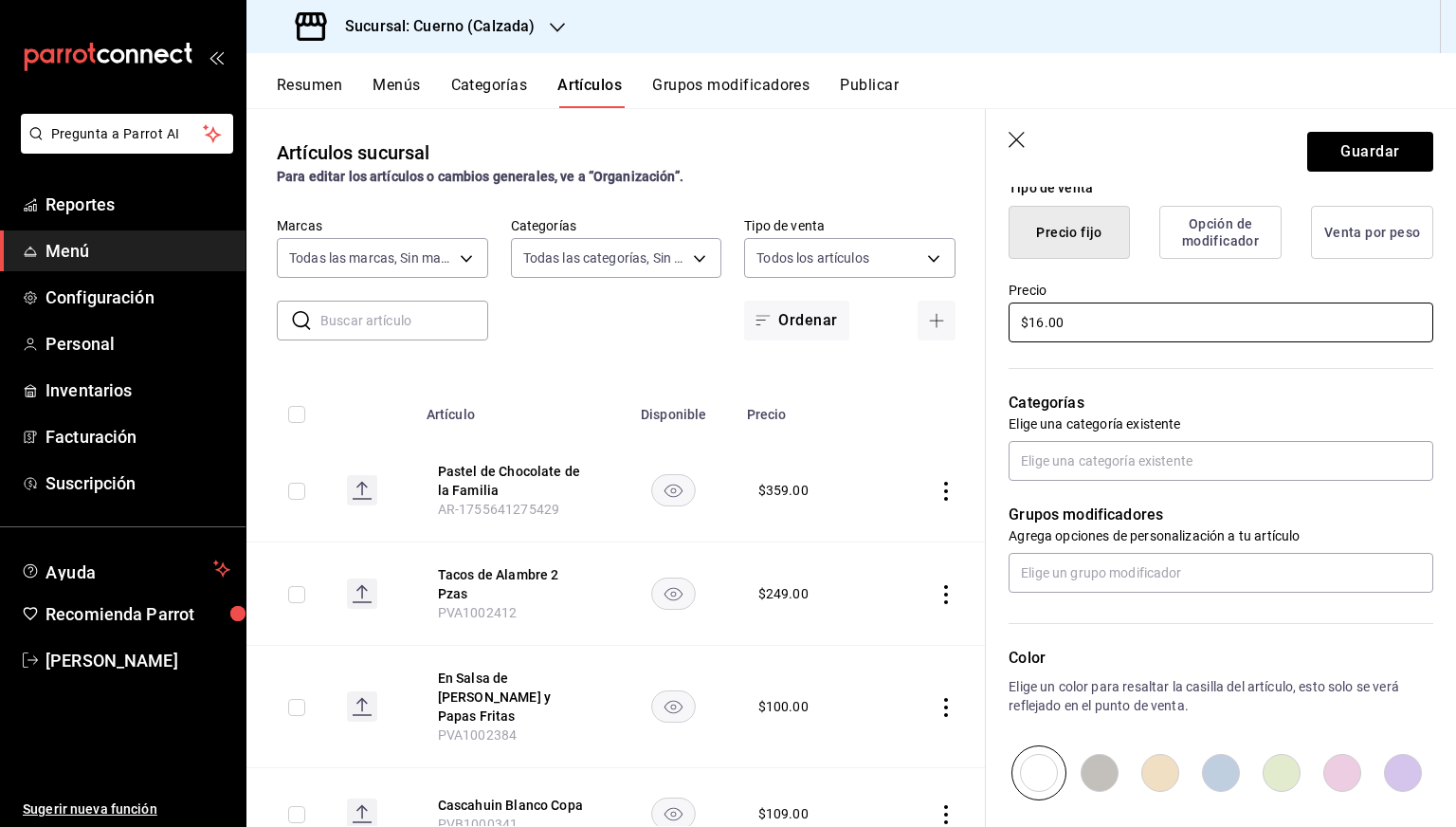
type input "$16.00"
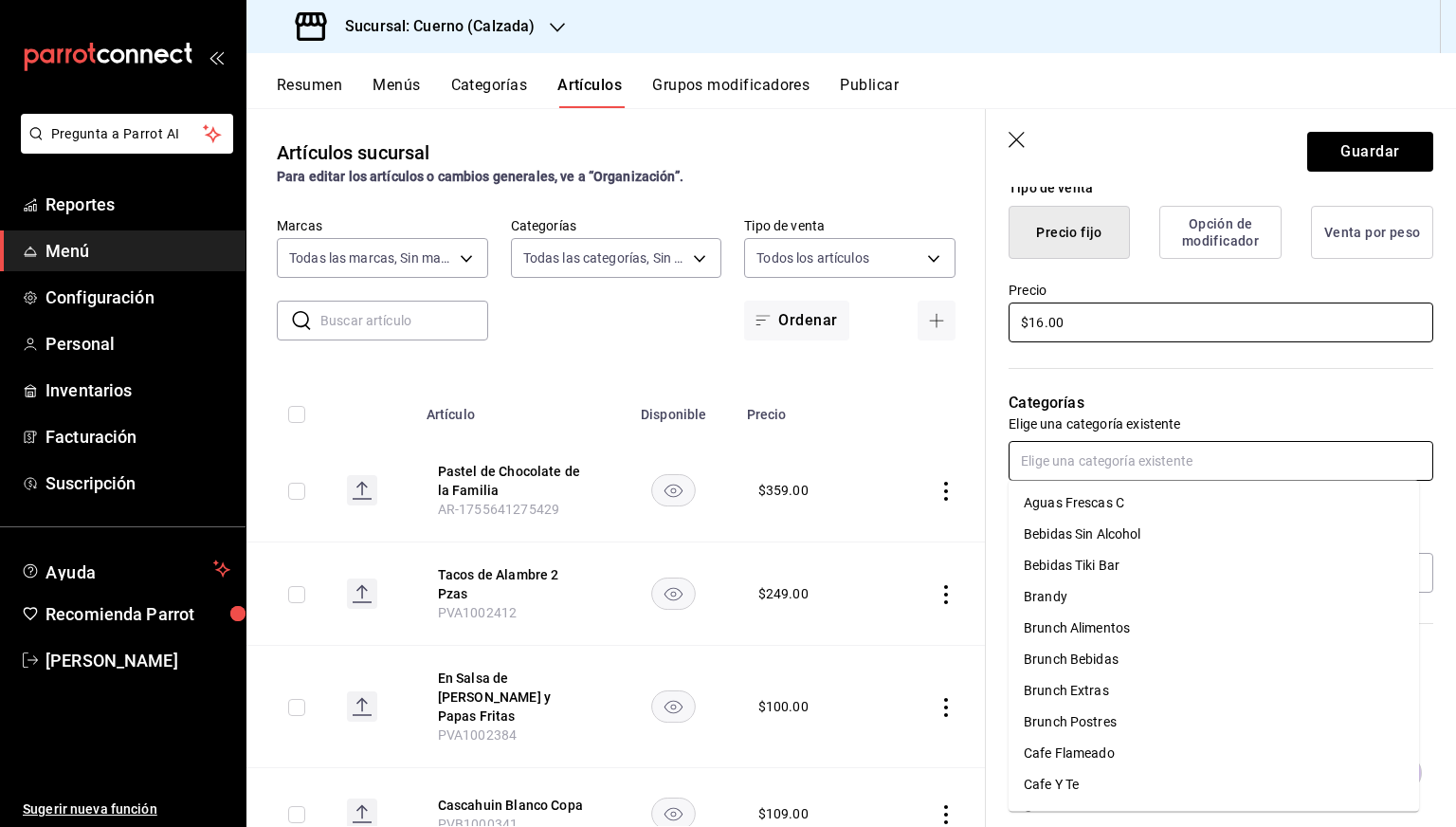
click at [1063, 473] on input "text" at bounding box center [1220, 460] width 424 height 40
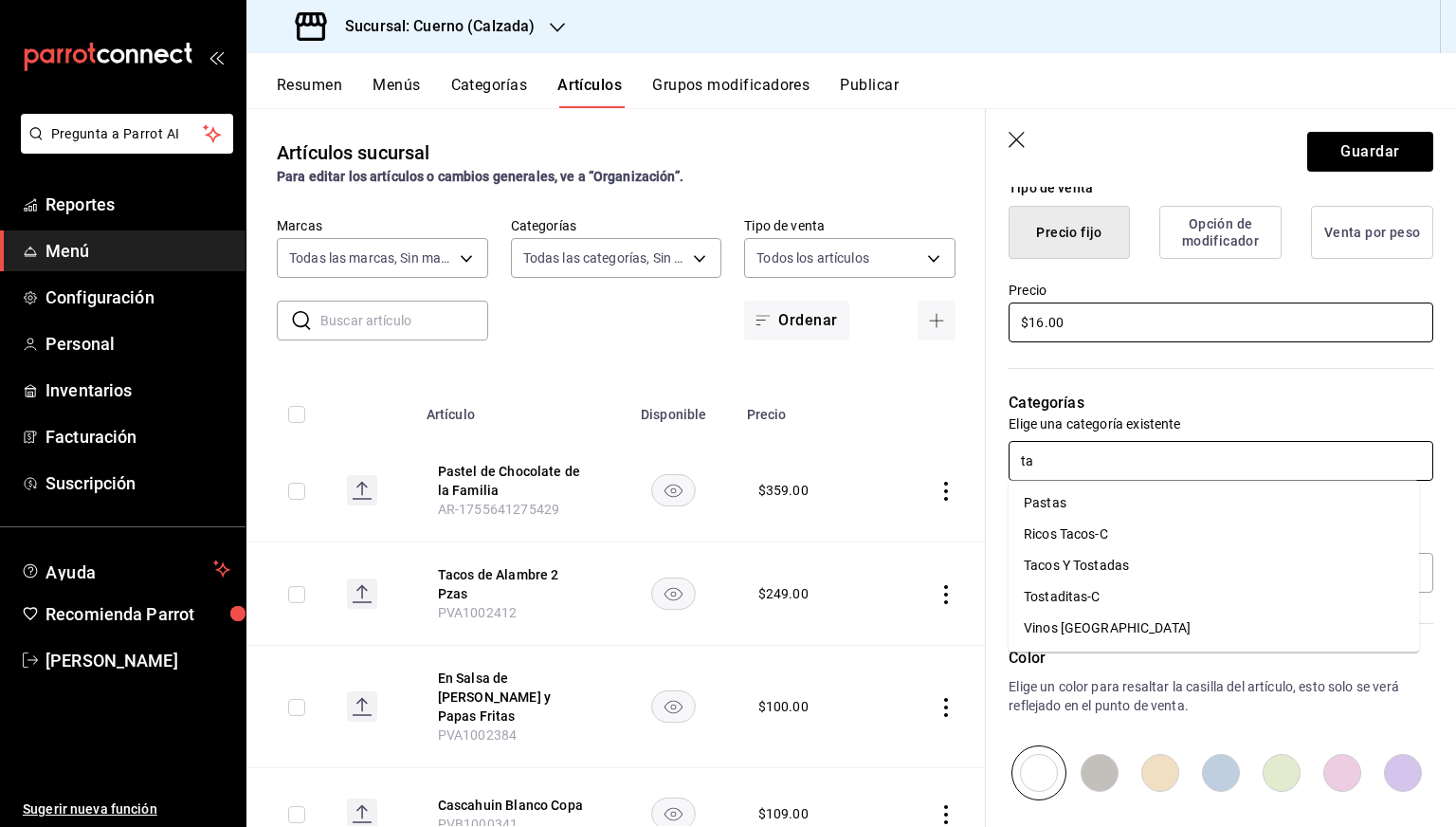
type input "tac"
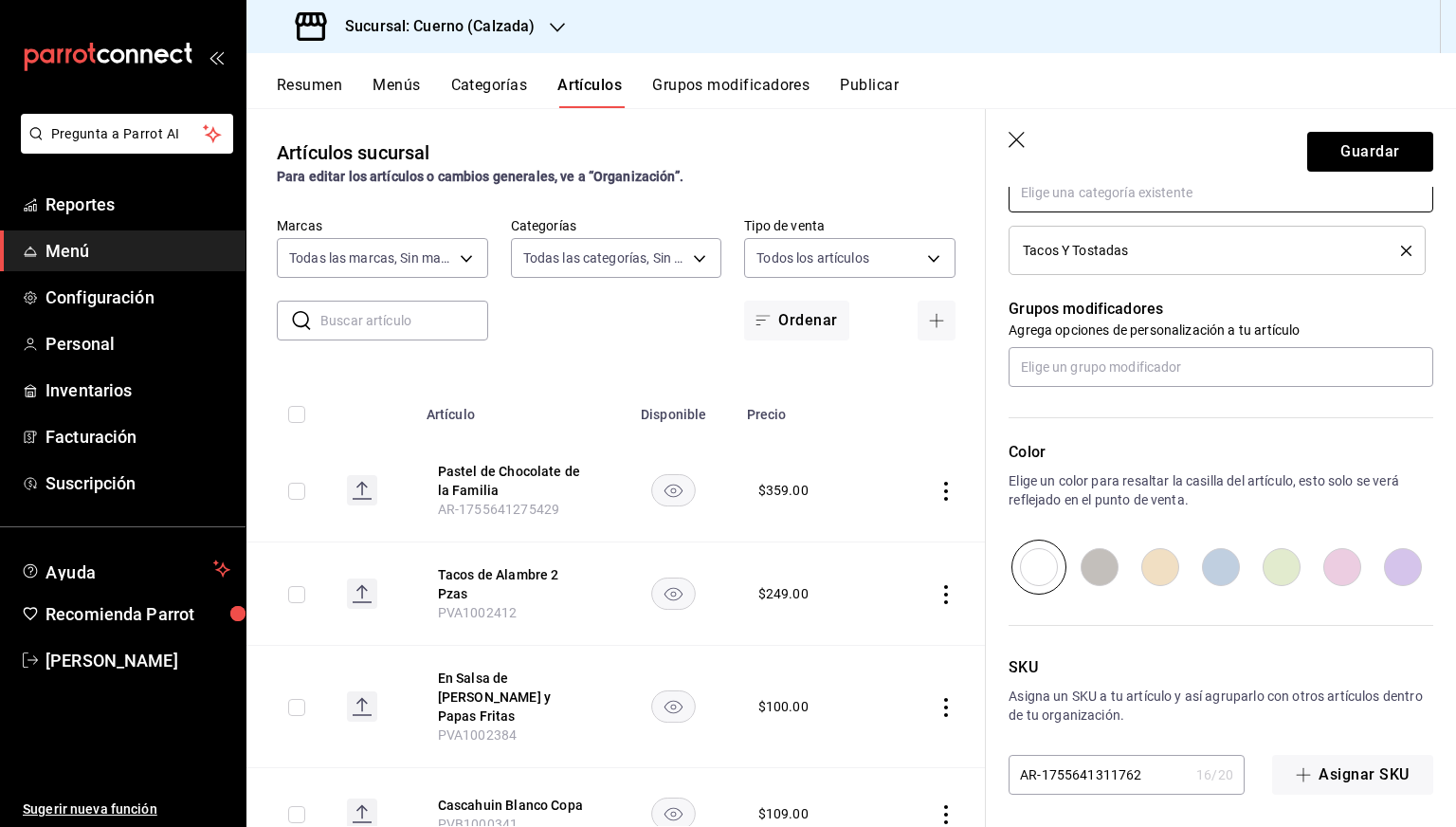
scroll to position [751, 0]
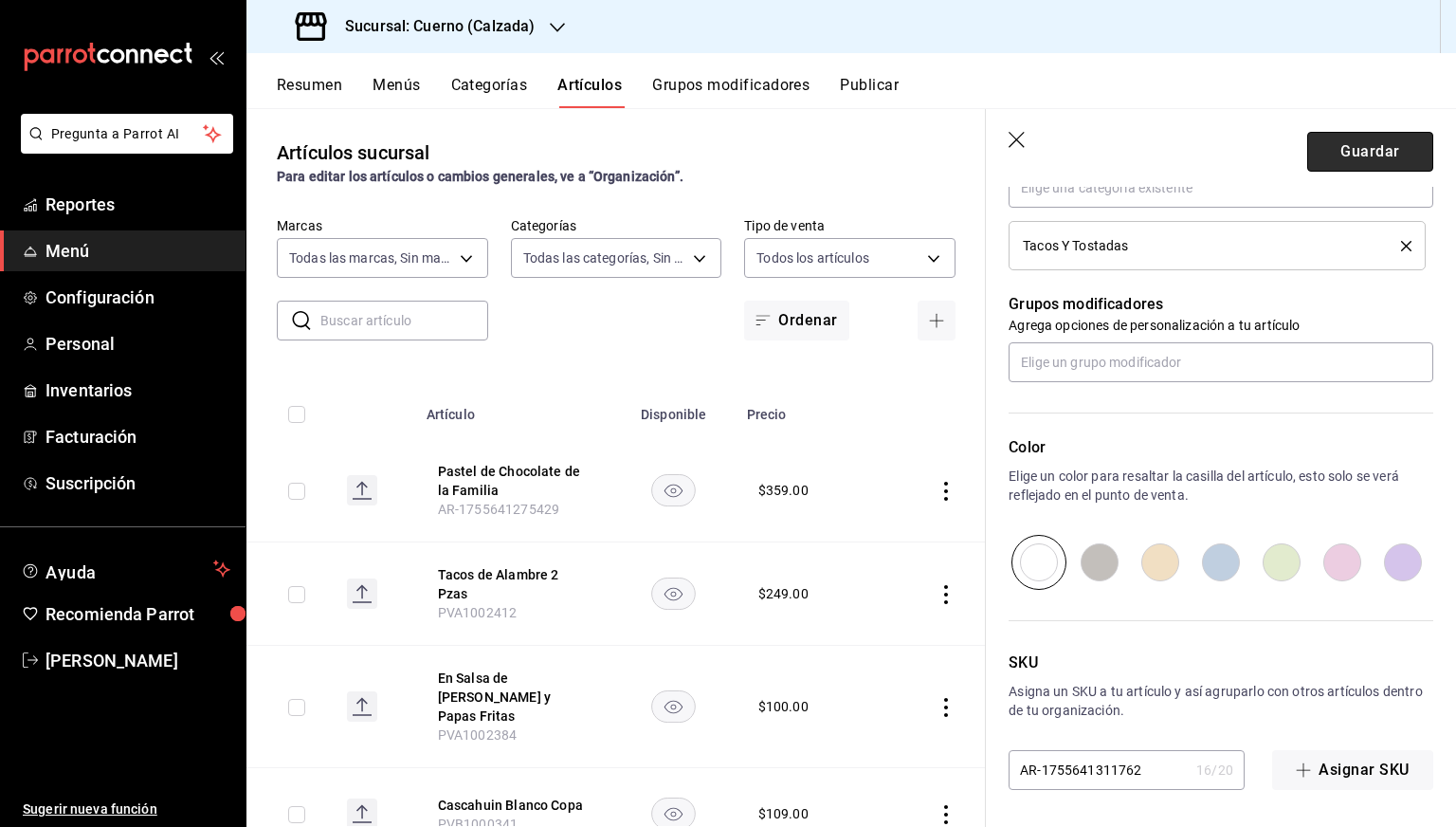
click at [1307, 152] on button "Guardar" at bounding box center [1370, 152] width 126 height 40
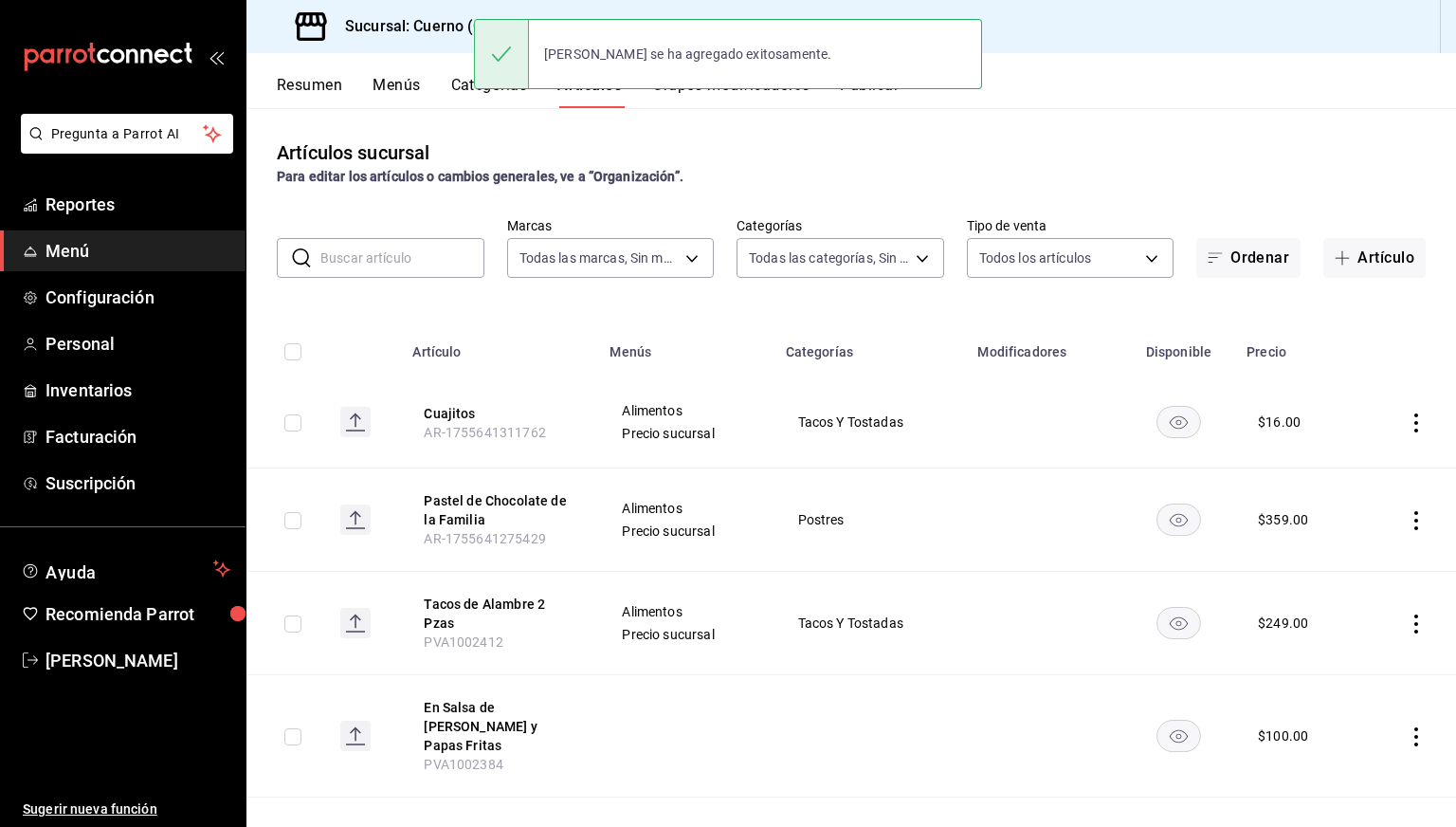
click at [300, 414] on input "checkbox" at bounding box center [293, 422] width 17 height 17
checkbox input "true"
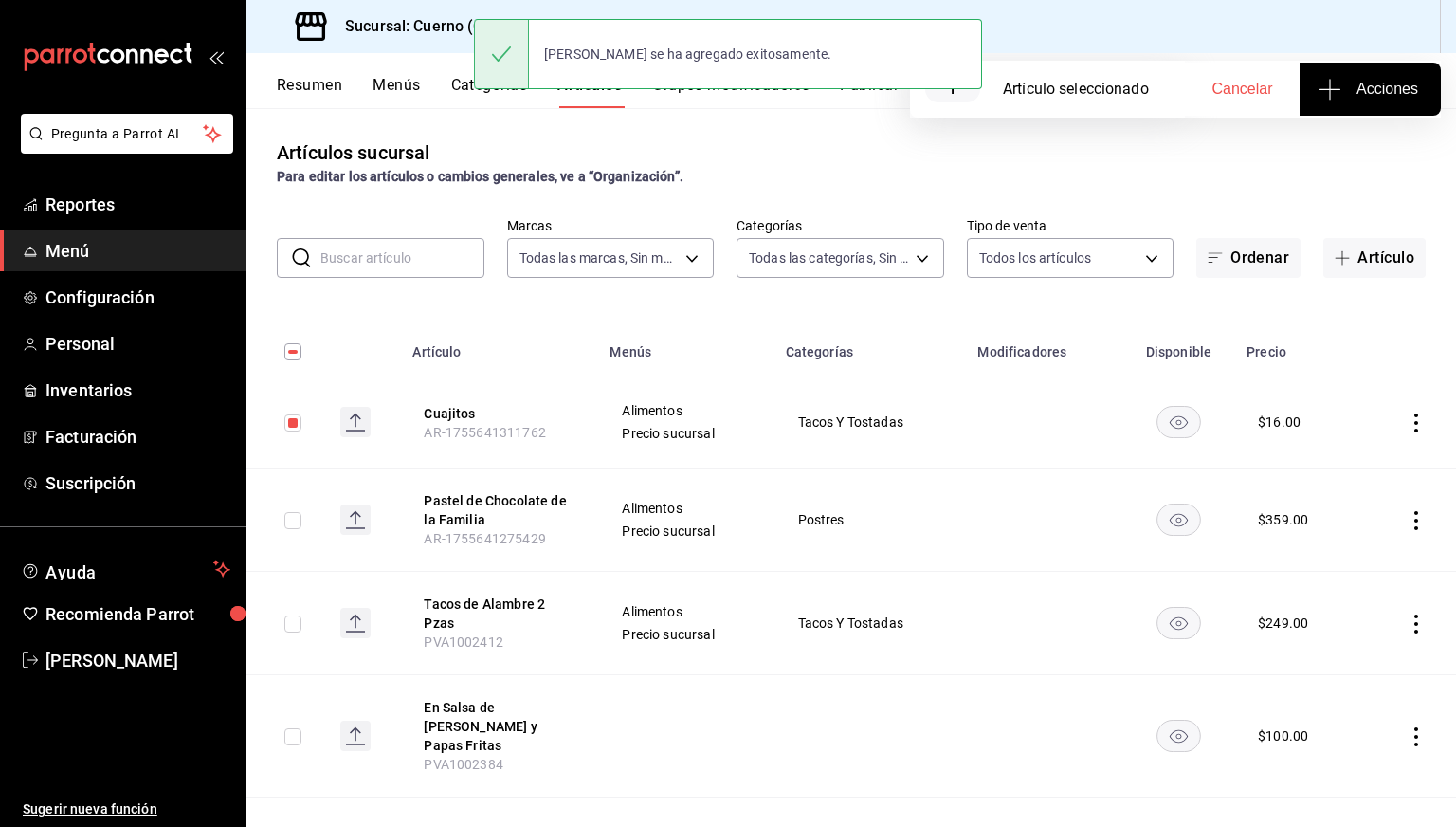
click at [294, 525] on input "checkbox" at bounding box center [293, 519] width 17 height 17
checkbox input "true"
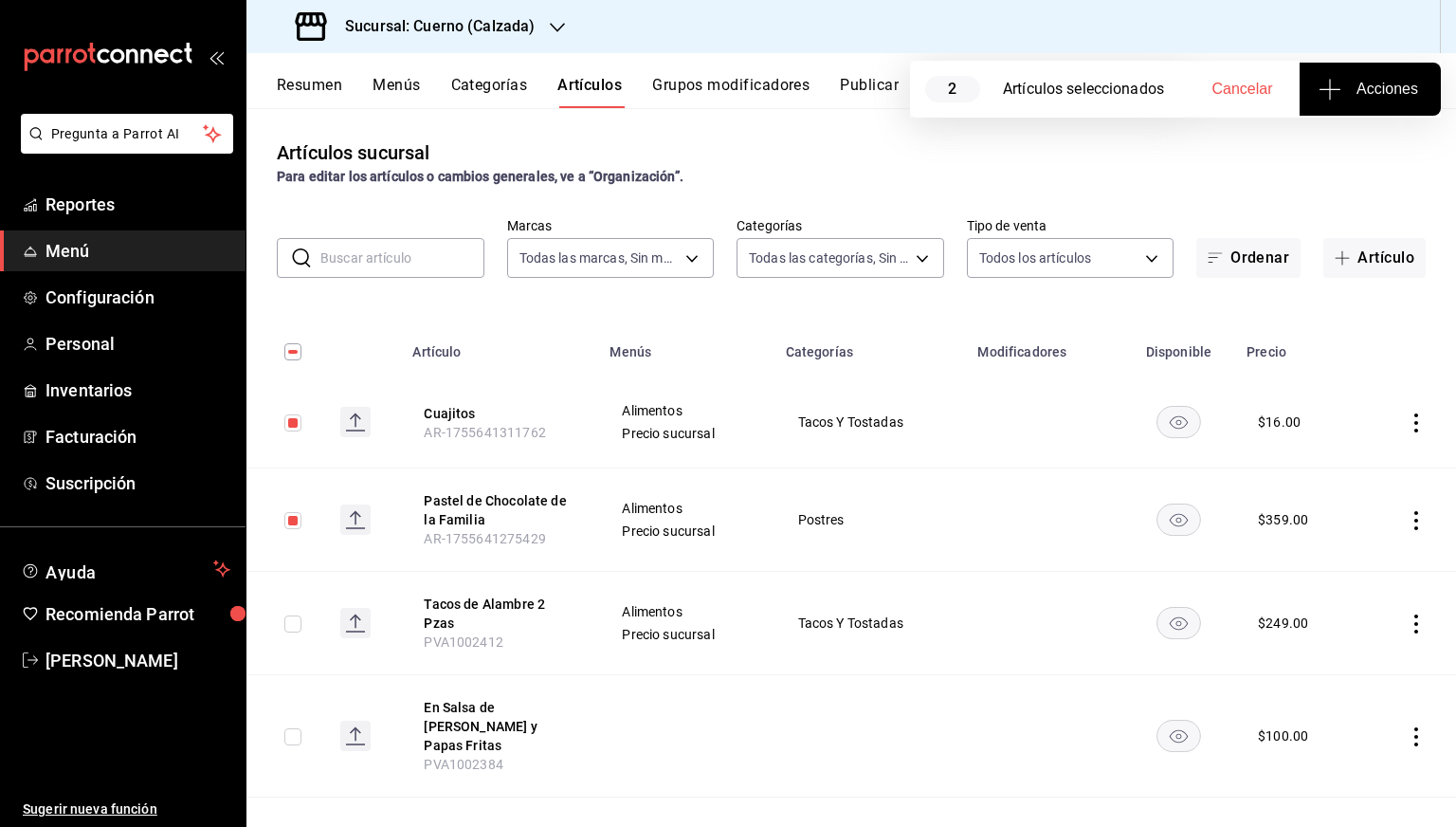
click at [1345, 99] on span "Acciones" at bounding box center [1370, 89] width 96 height 23
click at [1319, 163] on li "Agregar tipo" at bounding box center [1369, 148] width 142 height 50
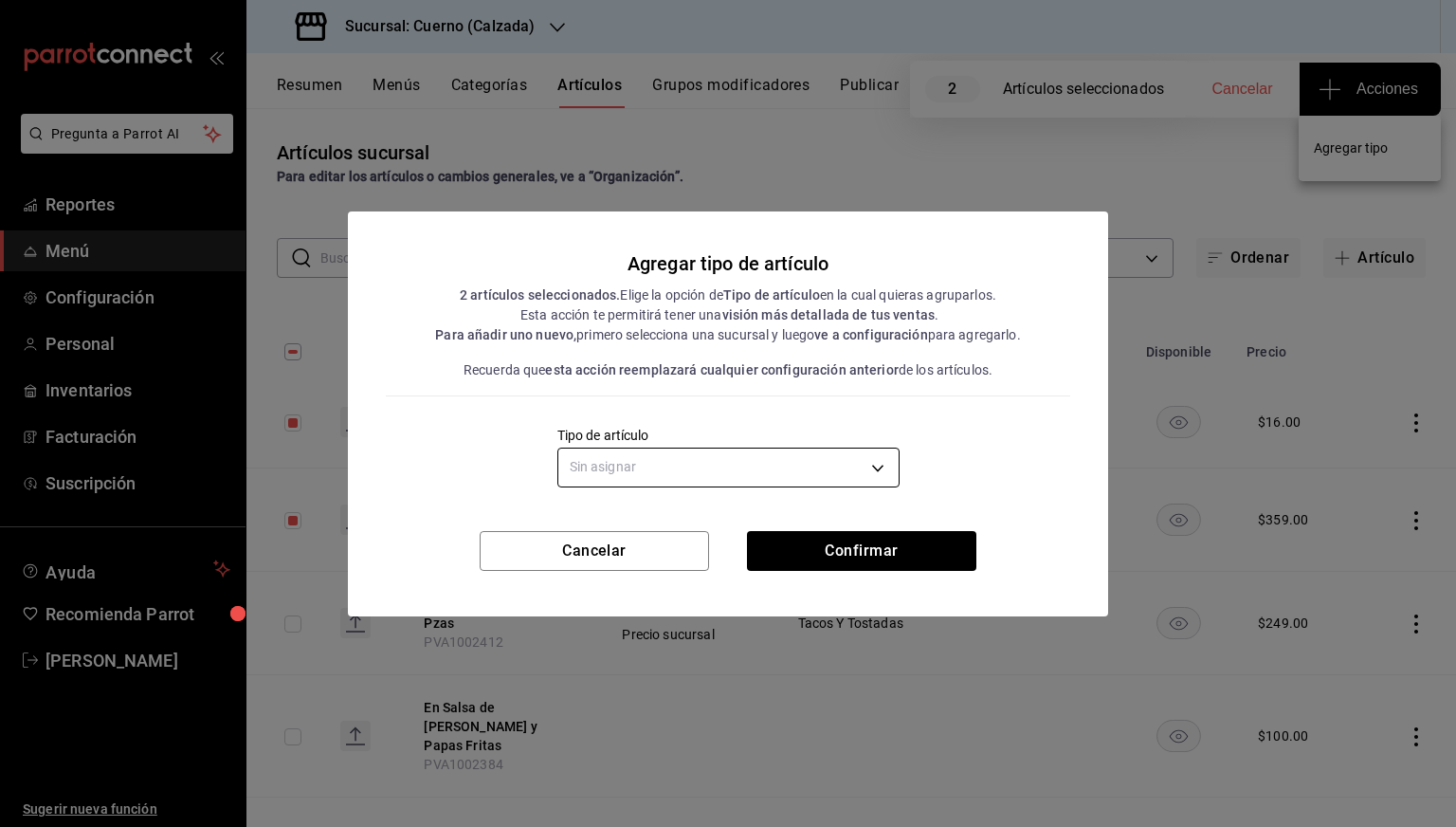
click at [857, 455] on body "Pregunta a Parrot AI Reportes Menú Configuración Personal Inventarios Facturaci…" at bounding box center [728, 414] width 1456 height 827
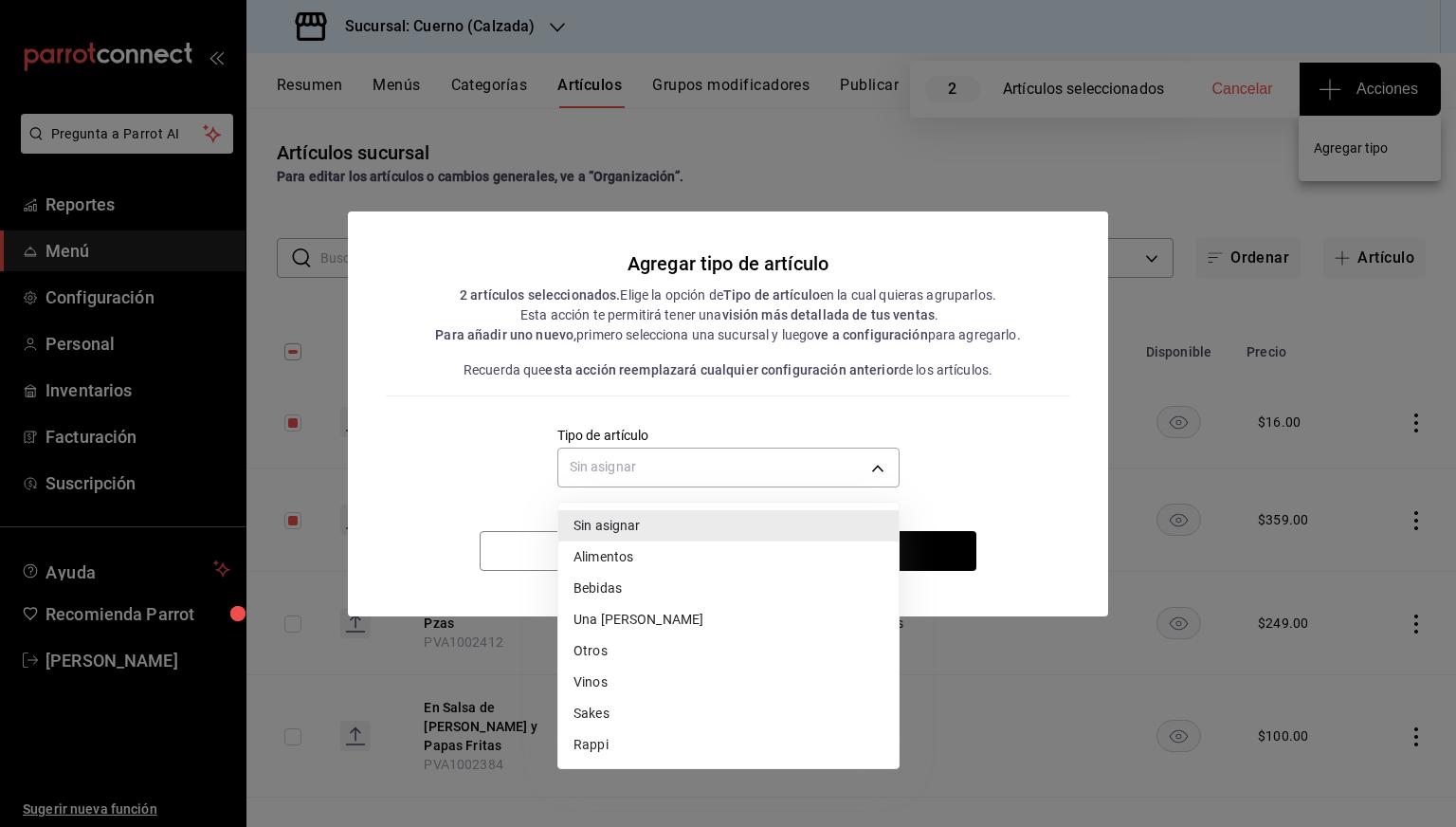
click at [633, 552] on li "Alimentos" at bounding box center [728, 556] width 341 height 31
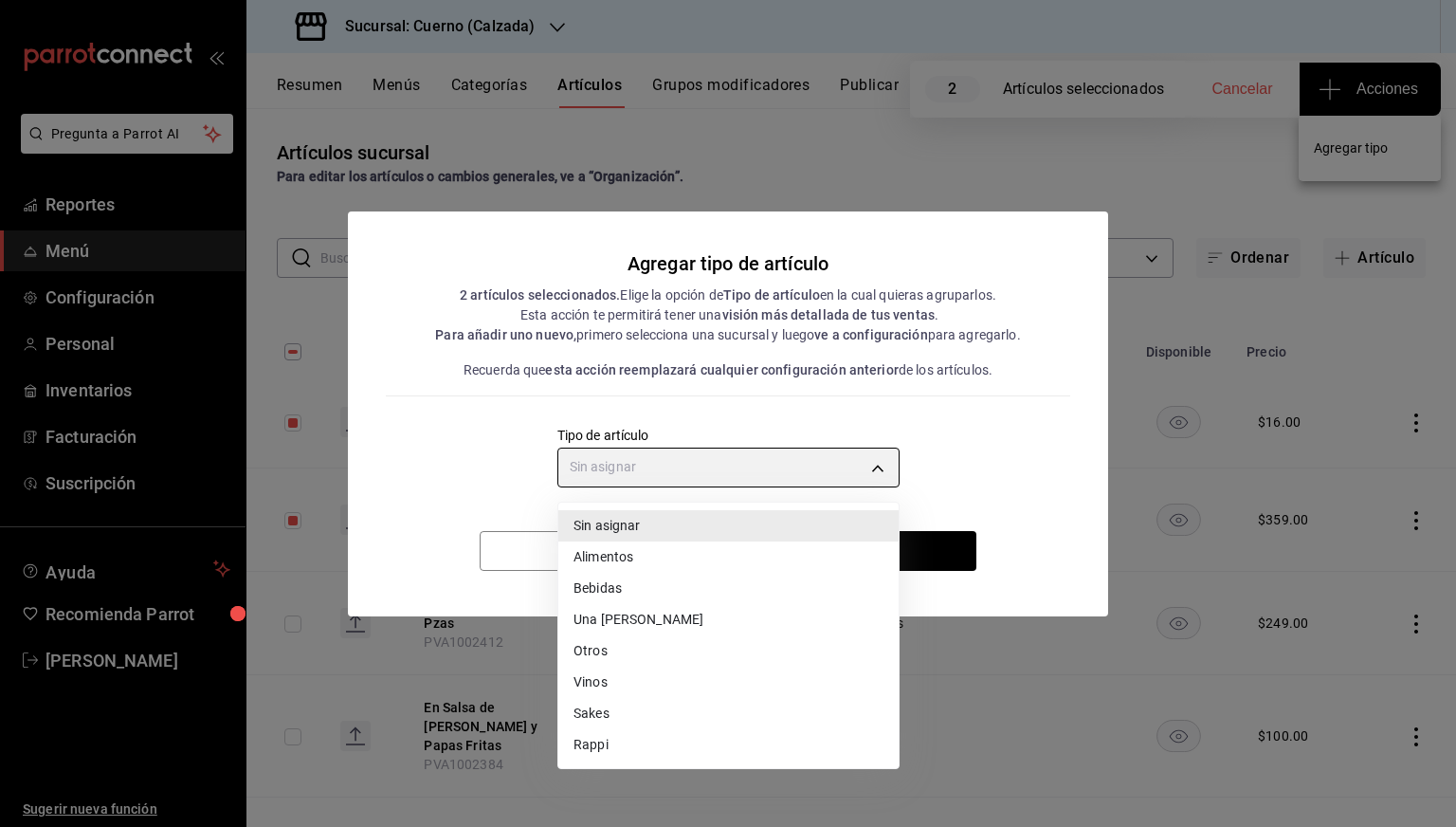
type input "a9c5c5d7-09f7-4d61-88a6-a13d33eec0fd"
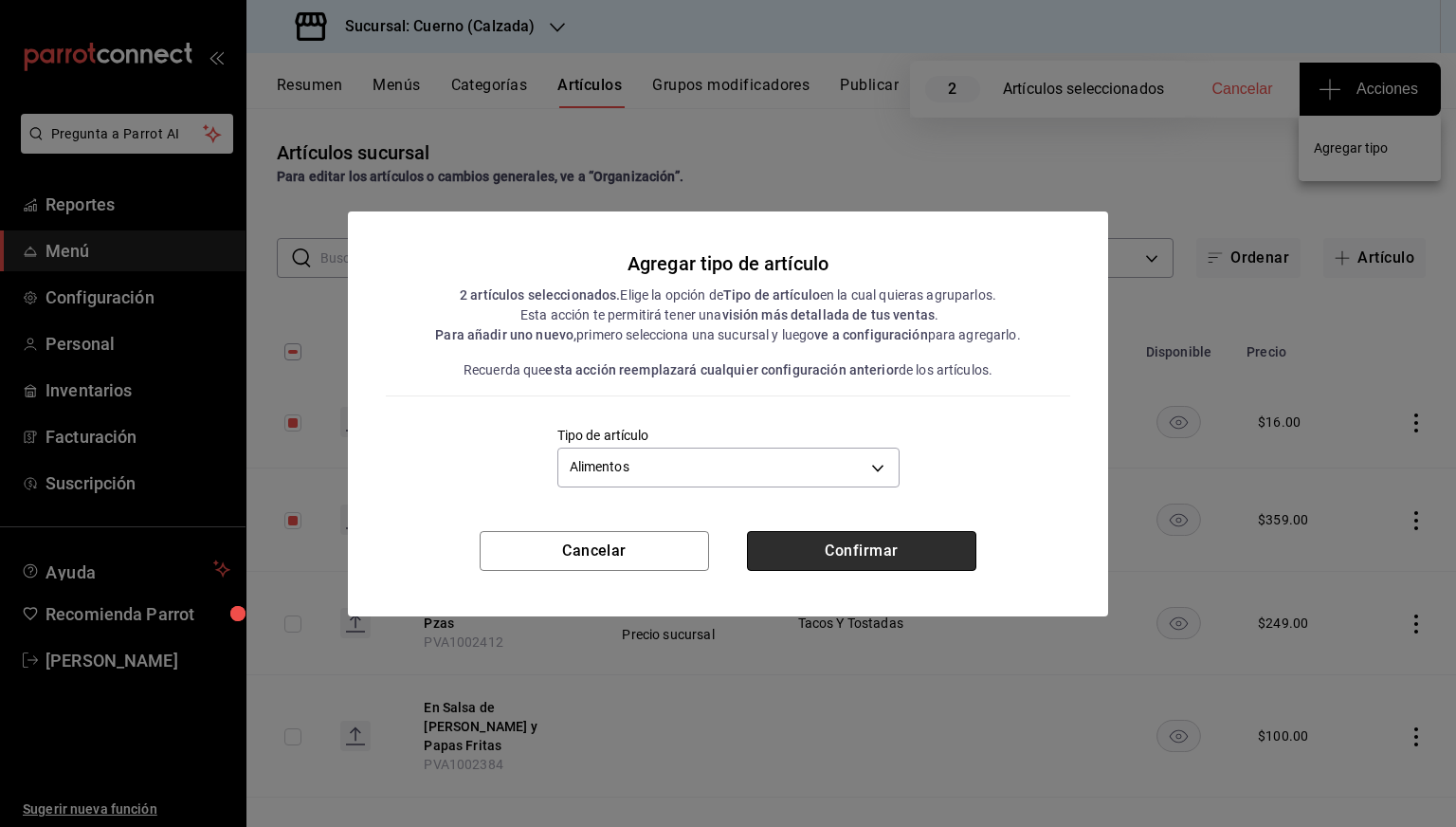
click at [831, 543] on button "Confirmar" at bounding box center [862, 550] width 230 height 40
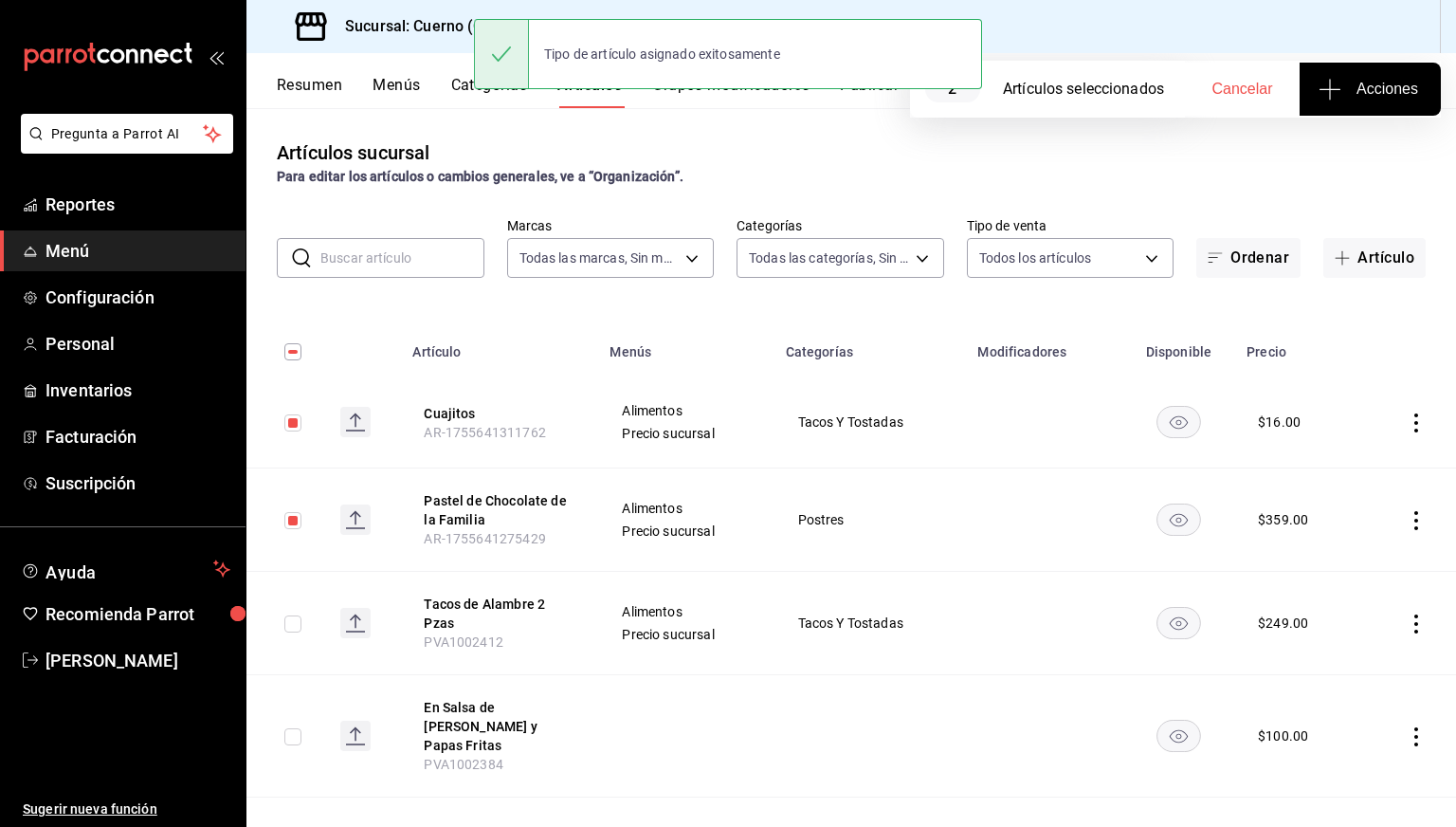
click at [283, 350] on th at bounding box center [286, 346] width 79 height 61
click at [287, 350] on input "checkbox" at bounding box center [293, 352] width 17 height 17
checkbox input "true"
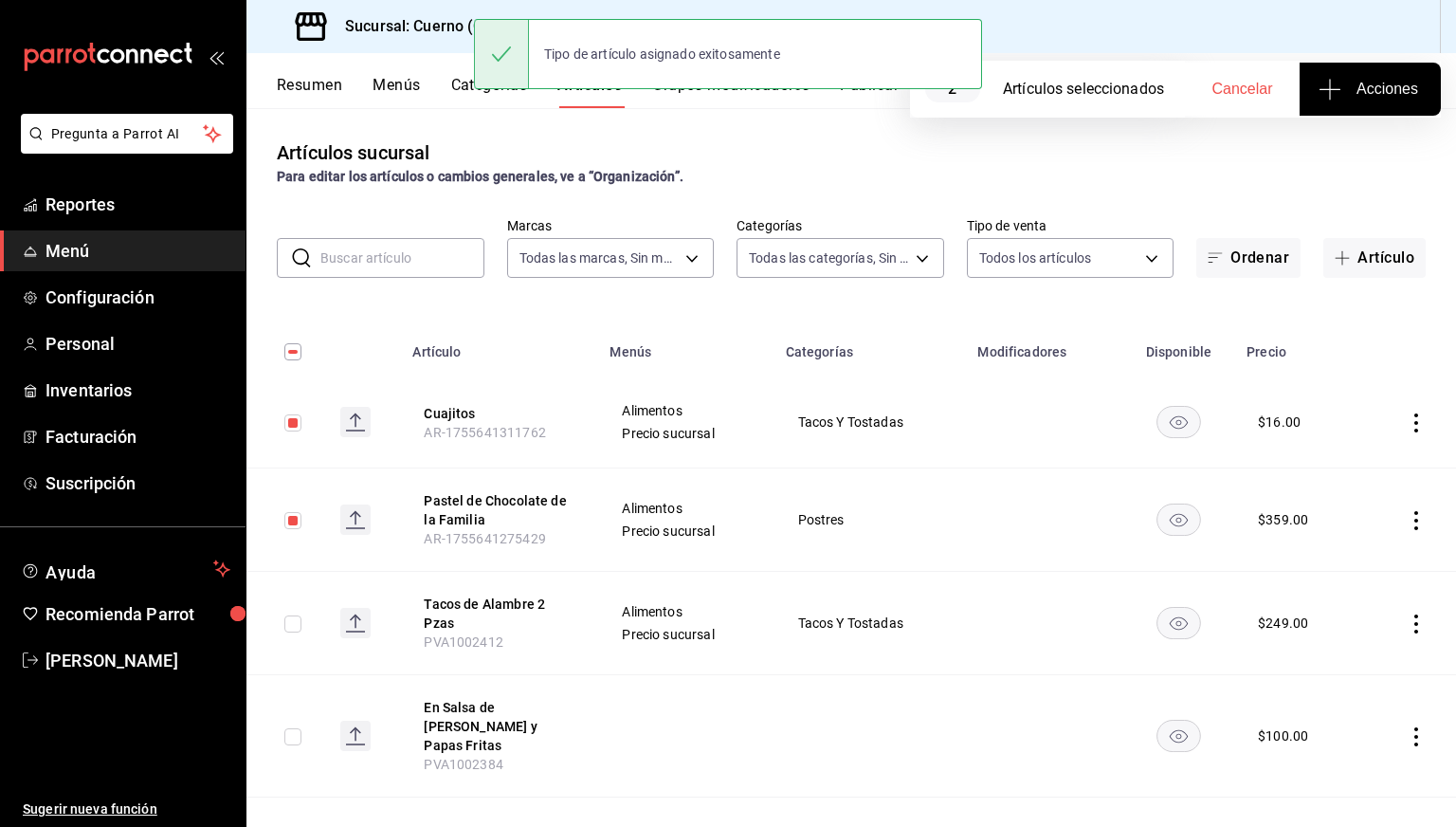
checkbox input "true"
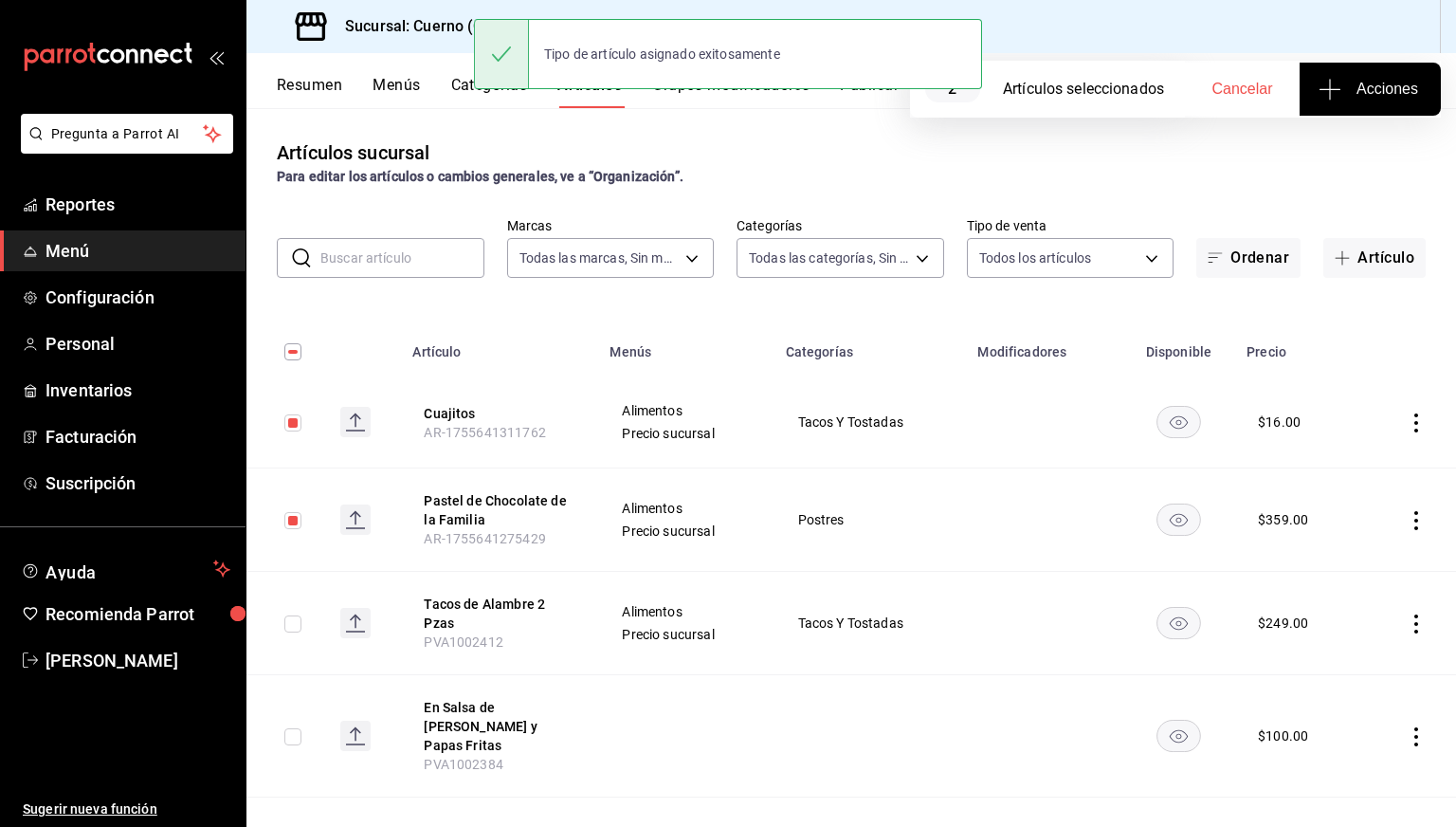
checkbox input "true"
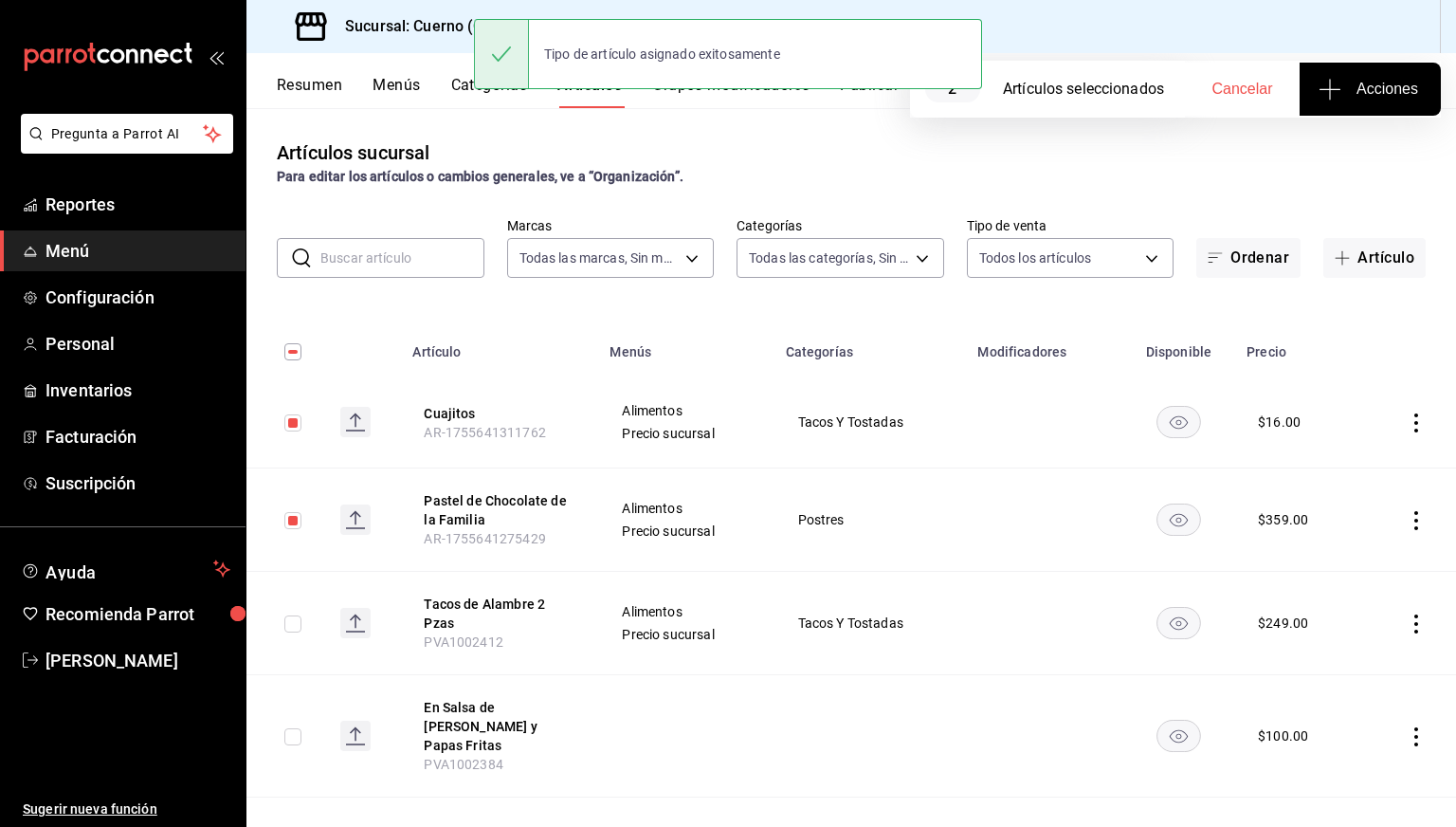
checkbox input "true"
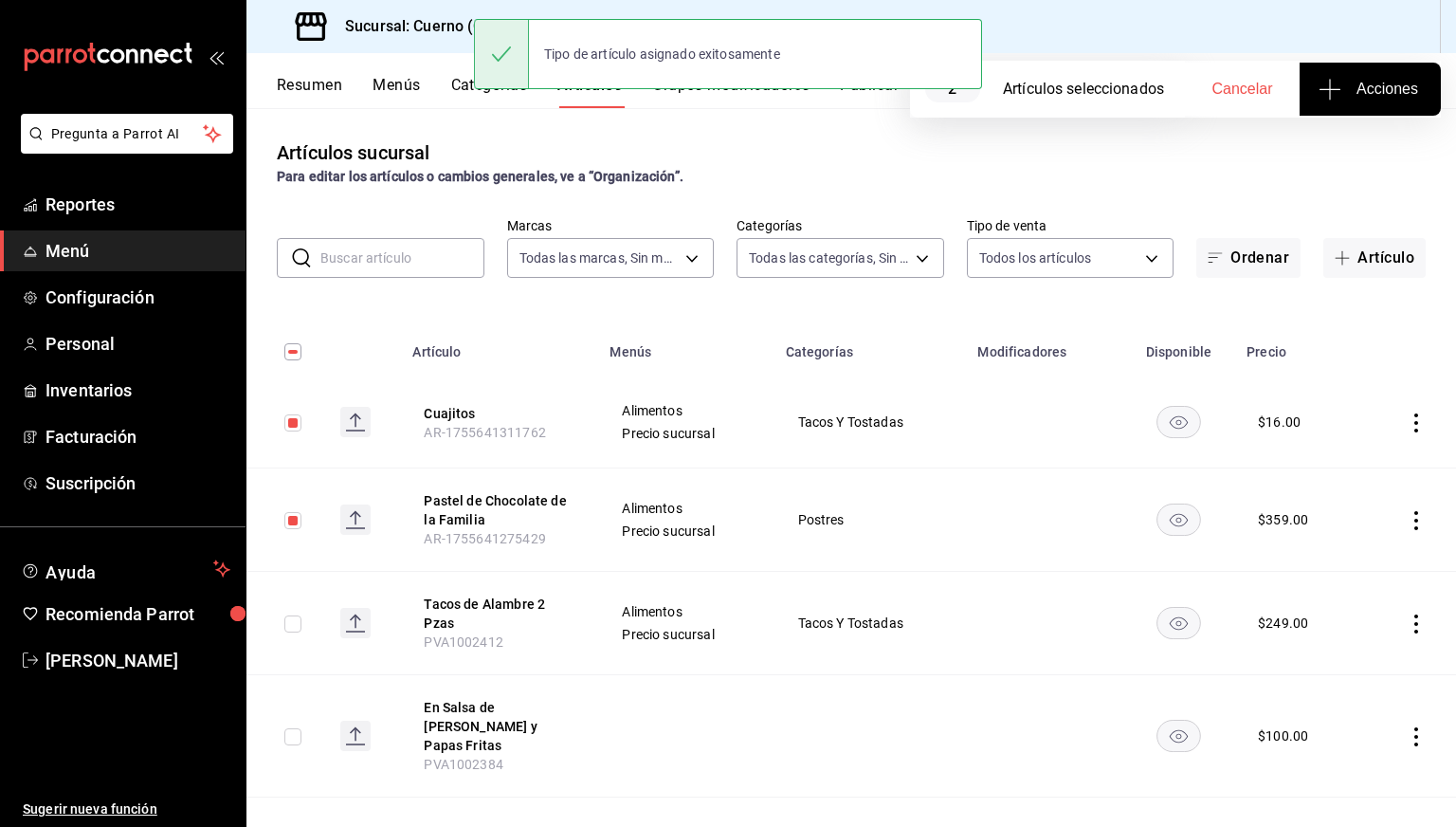
checkbox input "true"
click at [287, 350] on input "checkbox" at bounding box center [293, 352] width 17 height 17
checkbox input "false"
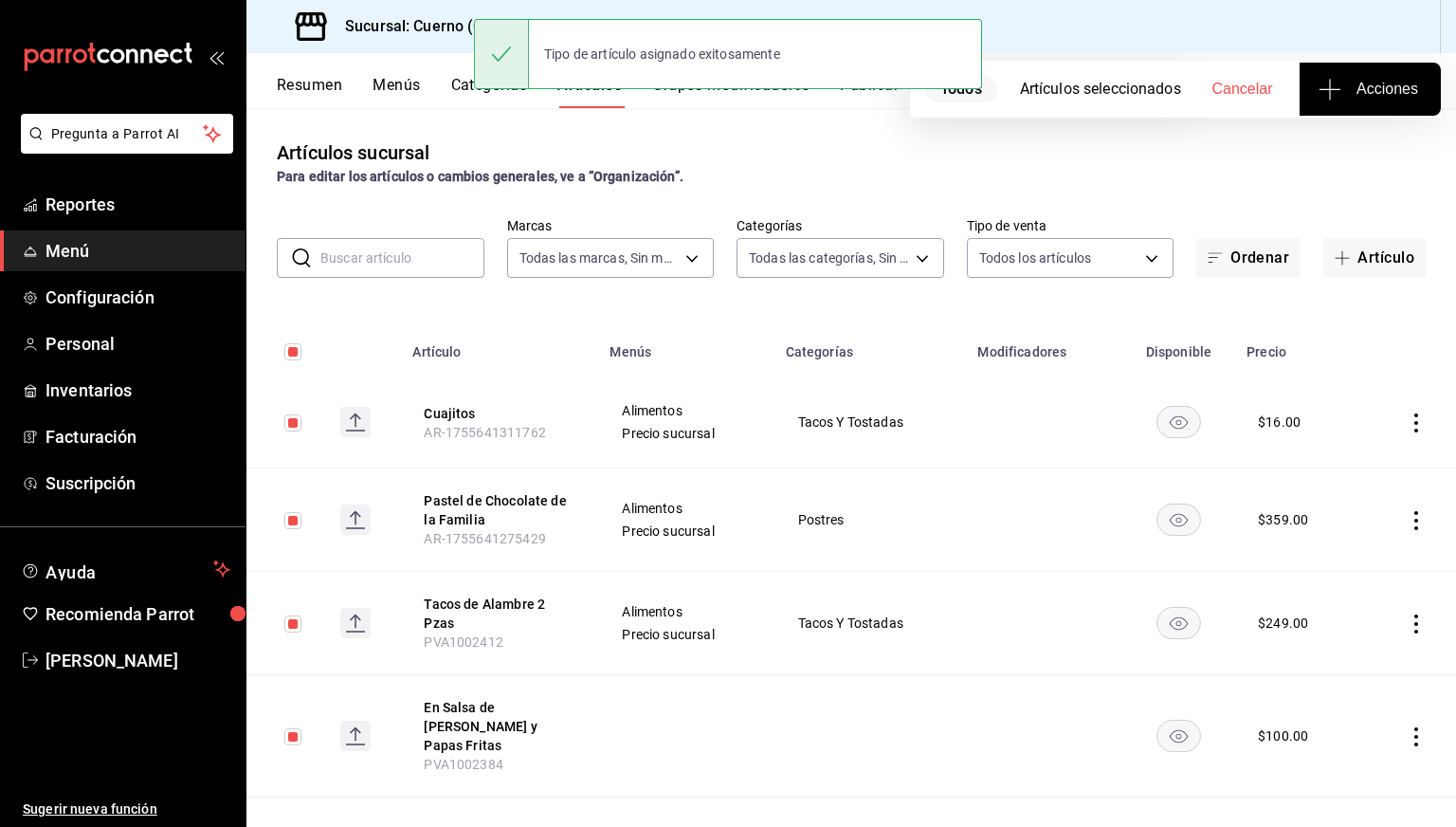
checkbox input "false"
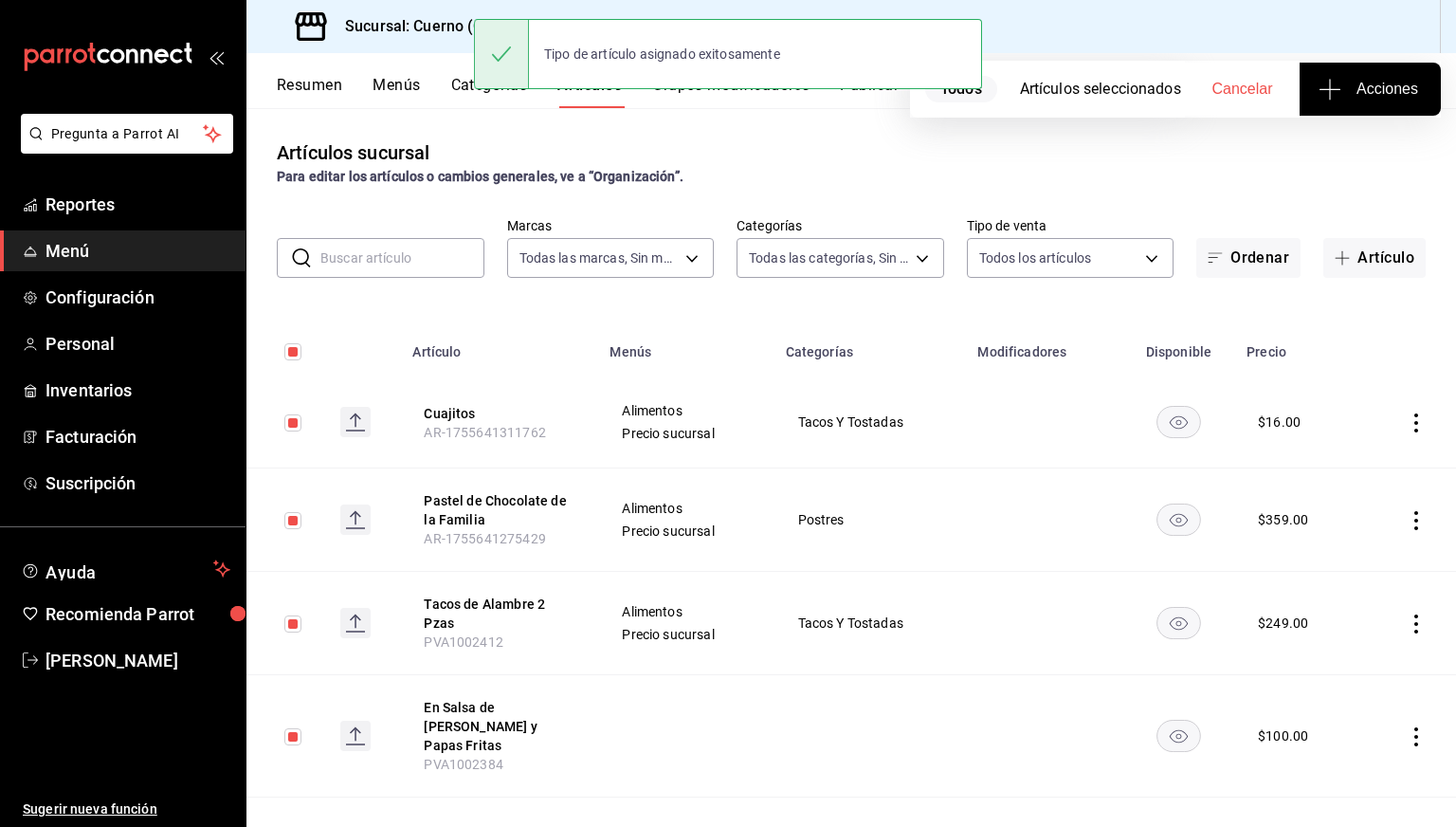
checkbox input "false"
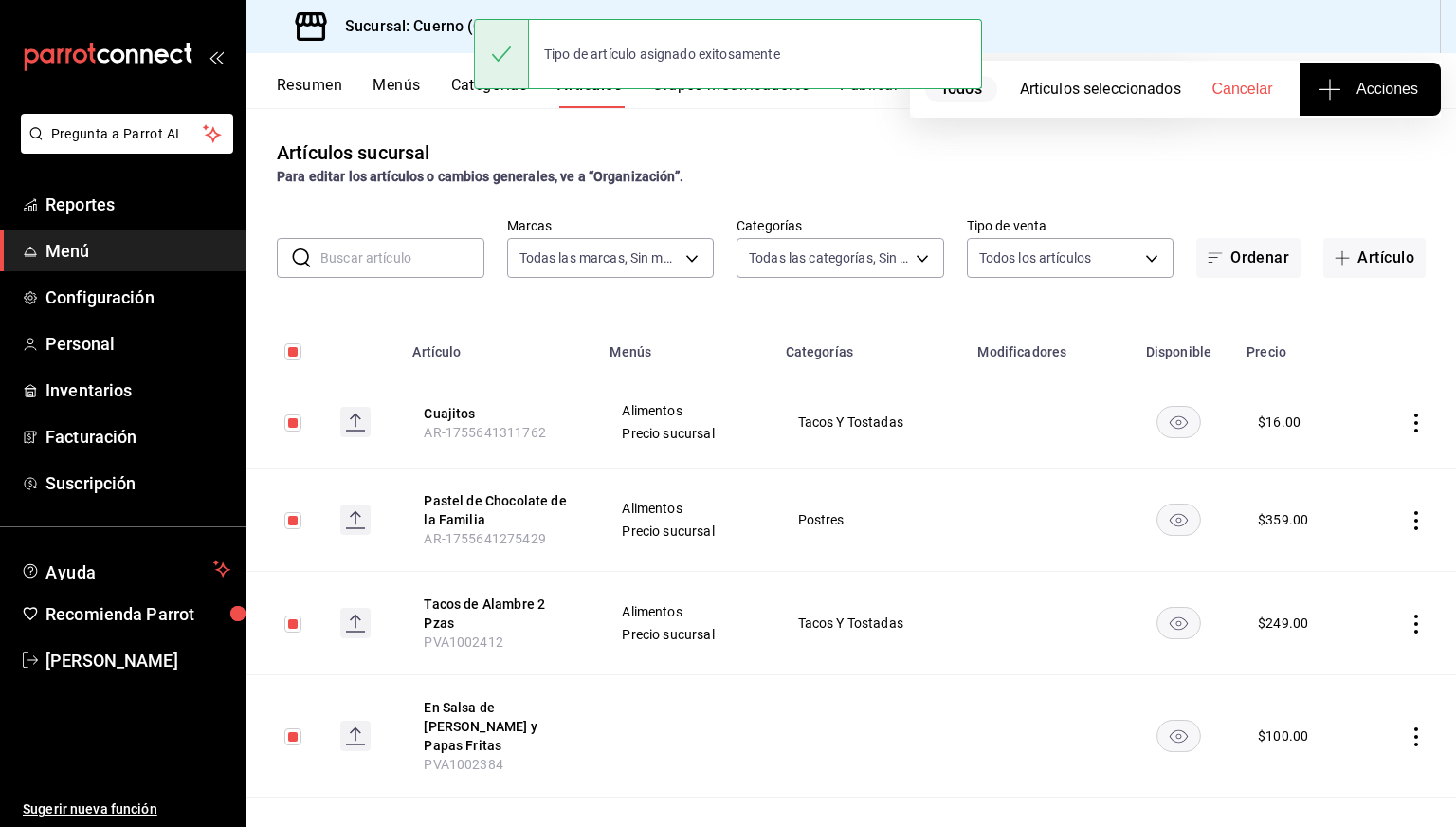
checkbox input "false"
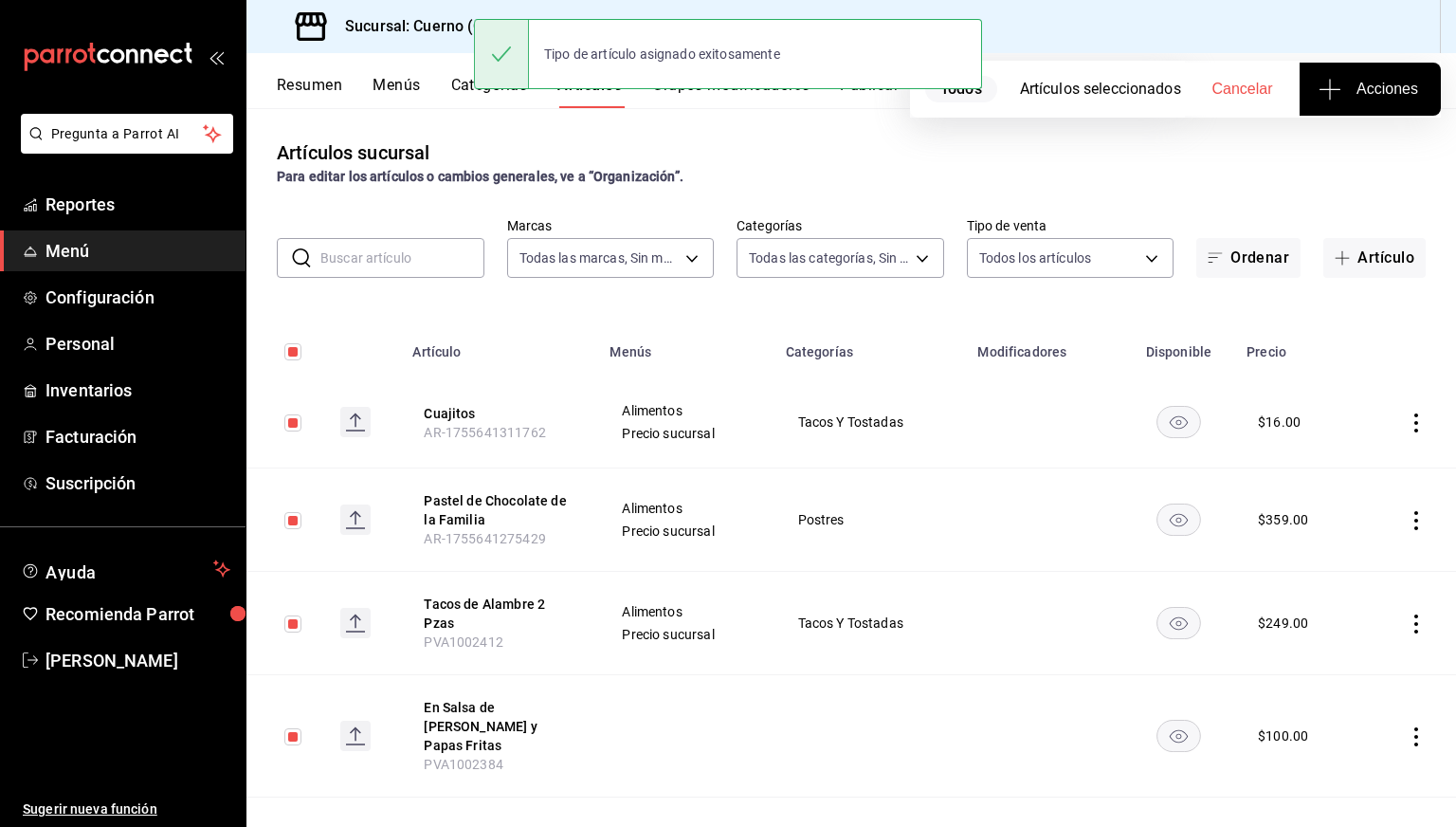
checkbox input "false"
